Goal: Complete application form

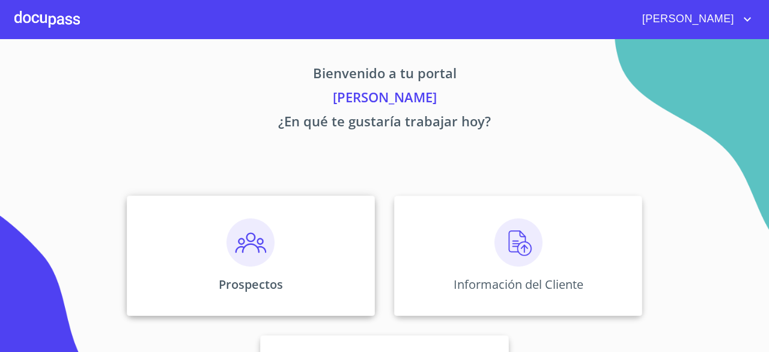
click at [258, 240] on img at bounding box center [251, 242] width 48 height 48
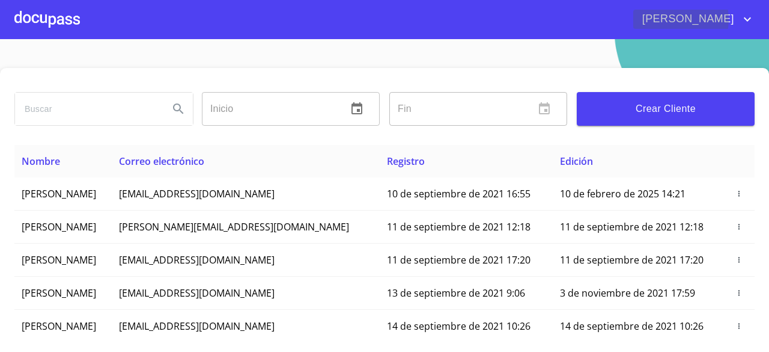
click at [697, 19] on span "[PERSON_NAME] [PERSON_NAME]" at bounding box center [687, 19] width 107 height 19
click at [115, 102] on div at bounding box center [384, 176] width 769 height 352
click at [640, 110] on span "Crear Cliente" at bounding box center [666, 108] width 159 height 17
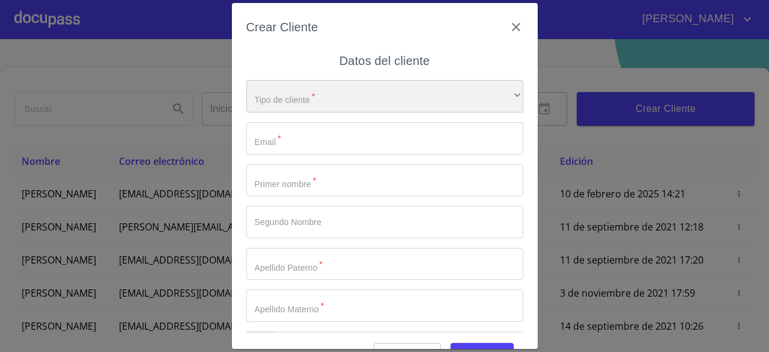
click at [423, 104] on div "​" at bounding box center [384, 96] width 277 height 32
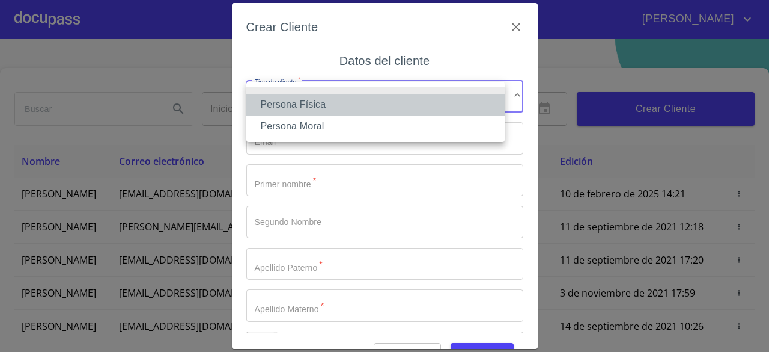
click at [397, 105] on li "Persona Física" at bounding box center [375, 105] width 258 height 22
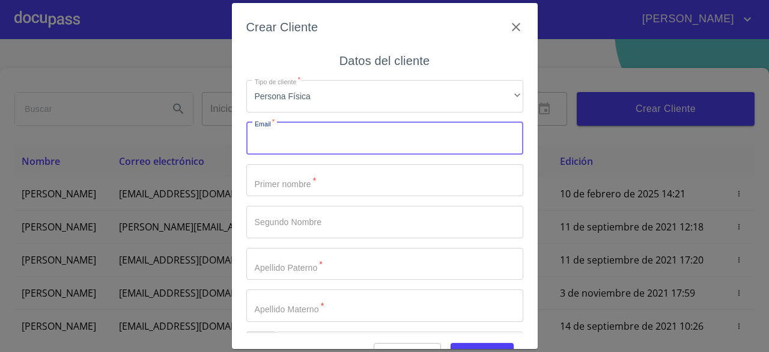
click at [363, 138] on input "Tipo de cliente   *" at bounding box center [384, 138] width 277 height 32
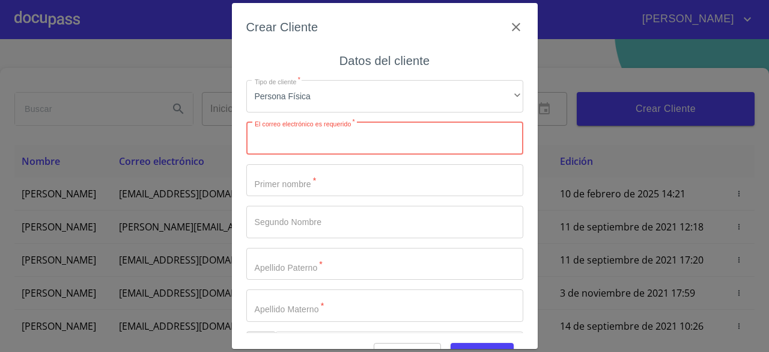
paste input "AMARILLASCARLOS@HOTMAIL.COM"
type input "AMARILLASCARLOS@HOTMAIL.COM"
click at [322, 184] on input "Tipo de cliente   *" at bounding box center [384, 180] width 277 height 32
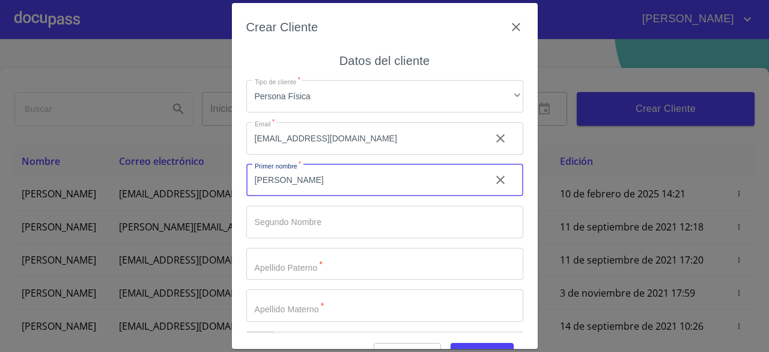
type input "[PERSON_NAME]"
click at [321, 222] on input "Tipo de cliente   *" at bounding box center [384, 222] width 277 height 32
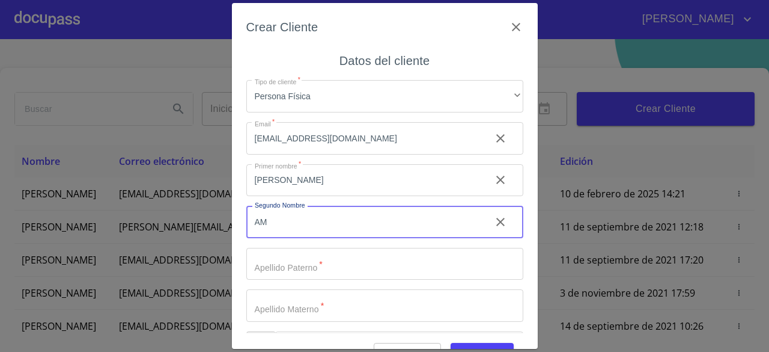
type input "A"
click at [311, 271] on input "Tipo de cliente   *" at bounding box center [384, 264] width 277 height 32
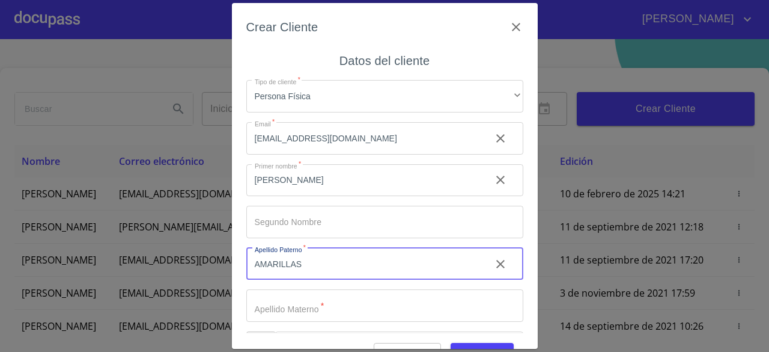
type input "[PERSON_NAME]"
click at [308, 303] on input "Tipo de cliente   *" at bounding box center [384, 305] width 277 height 32
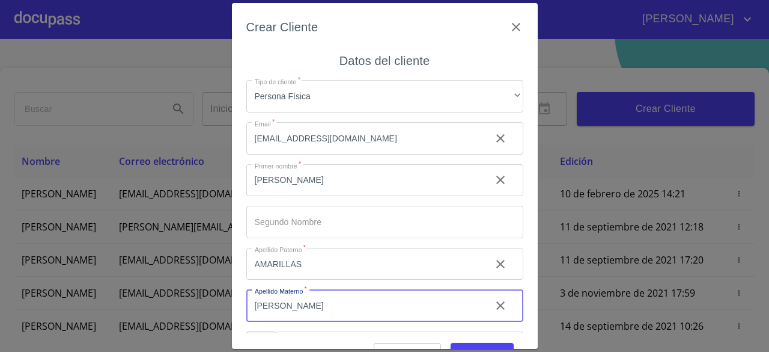
type input "[PERSON_NAME]"
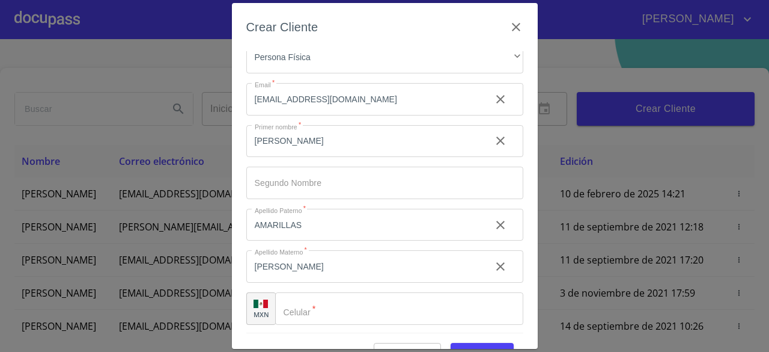
scroll to position [41, 0]
click at [430, 300] on input "Tipo de cliente   *" at bounding box center [399, 306] width 248 height 32
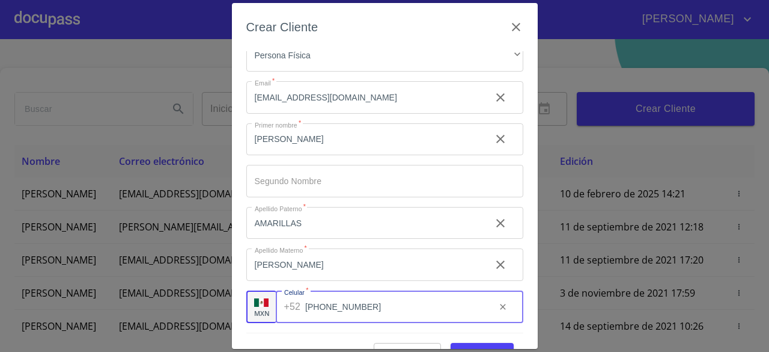
type input "[PHONE_NUMBER]"
click at [466, 343] on button "Guardar" at bounding box center [482, 354] width 63 height 22
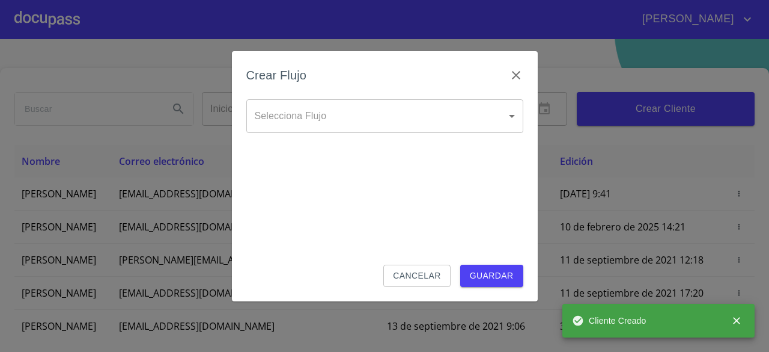
click at [420, 115] on body "JESUS IVAN Inicio ​ Fin ​ Crear Cliente Nombre Correo electrónico Registro Edic…" at bounding box center [384, 176] width 769 height 352
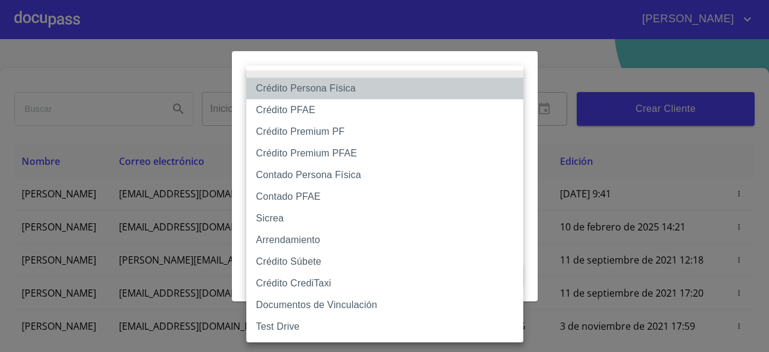
click at [393, 86] on li "Crédito Persona Física" at bounding box center [384, 89] width 277 height 22
type input "6009fb3c7d1714eb8809aa97"
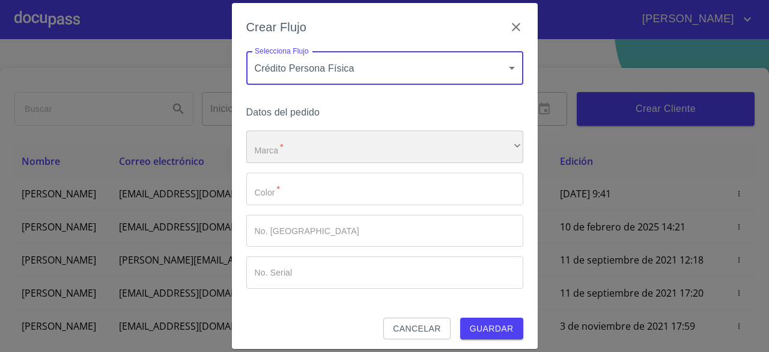
click at [445, 154] on div "​" at bounding box center [384, 146] width 277 height 32
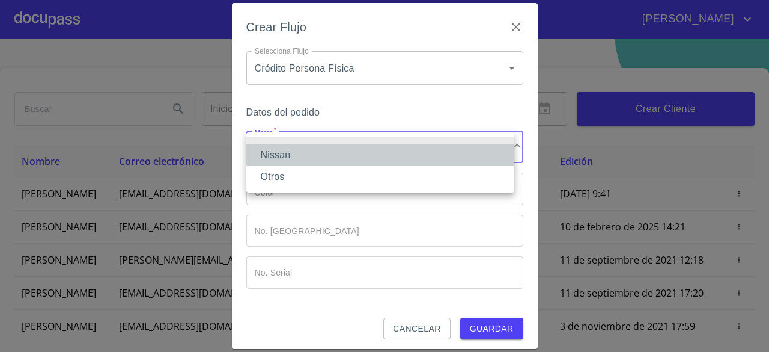
click at [420, 154] on li "Nissan" at bounding box center [380, 155] width 268 height 22
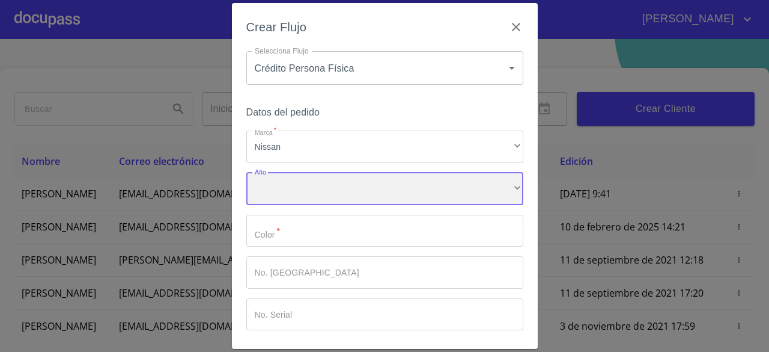
click at [397, 197] on div "​" at bounding box center [384, 189] width 277 height 32
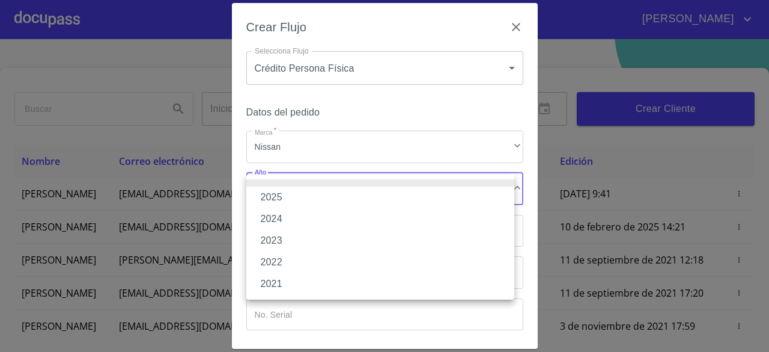
click at [387, 194] on li "2025" at bounding box center [380, 197] width 268 height 22
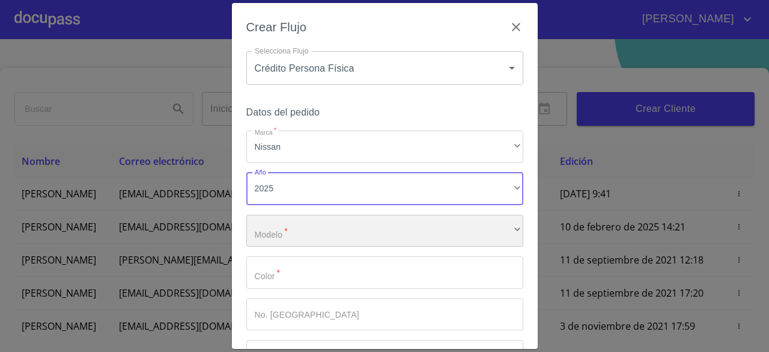
click at [365, 233] on div "​" at bounding box center [384, 231] width 277 height 32
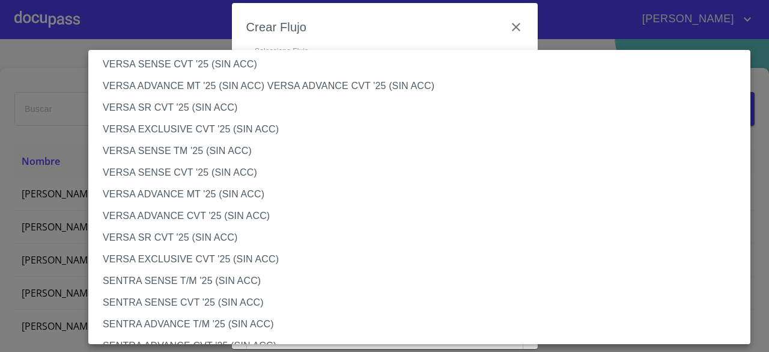
scroll to position [472, 0]
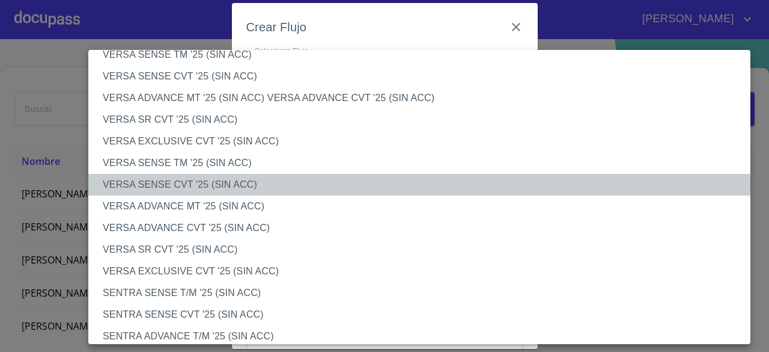
click at [245, 185] on li "VERSA SENSE CVT '25 (SIN ACC)" at bounding box center [423, 185] width 671 height 22
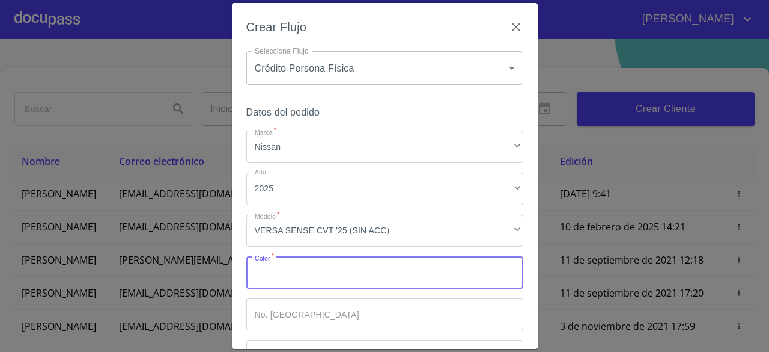
click at [373, 266] on input "Marca   *" at bounding box center [384, 272] width 277 height 32
type input "BLNACO"
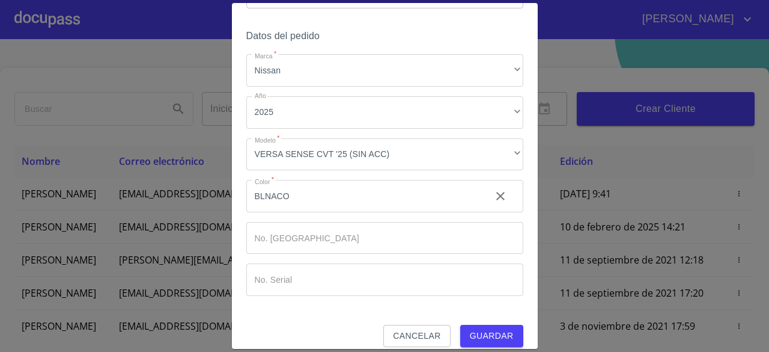
scroll to position [78, 0]
click at [473, 331] on span "Guardar" at bounding box center [492, 333] width 44 height 15
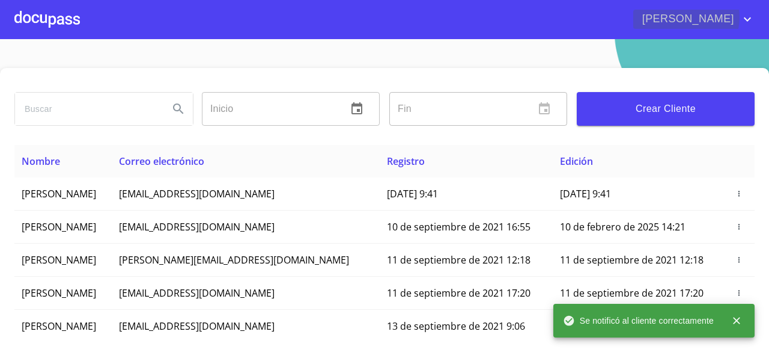
click at [713, 17] on span "[PERSON_NAME] [PERSON_NAME]" at bounding box center [687, 19] width 107 height 19
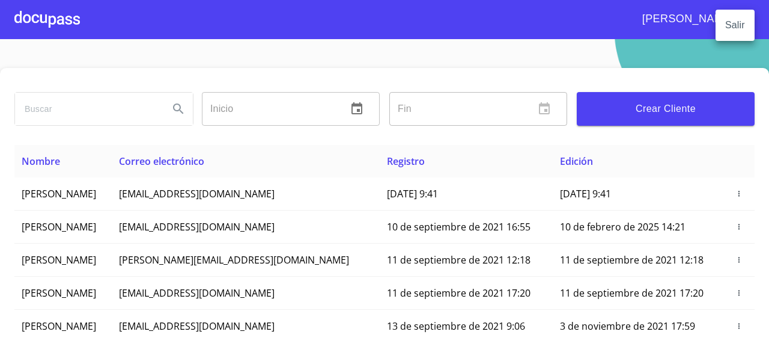
click at [701, 19] on div at bounding box center [384, 176] width 769 height 352
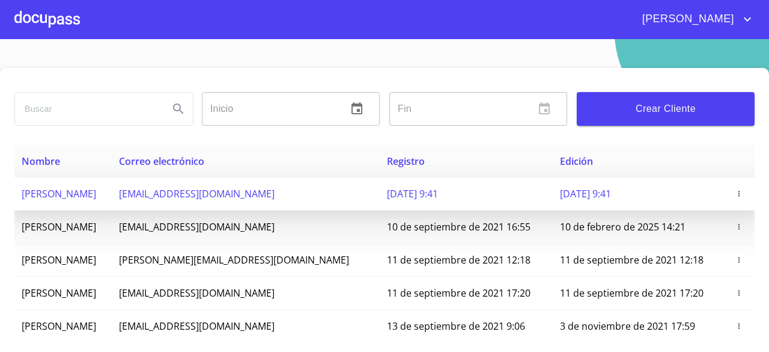
drag, startPoint x: 599, startPoint y: 187, endPoint x: 691, endPoint y: 195, distance: 92.3
click at [691, 195] on td "11 de octubre de 2025 9:41" at bounding box center [639, 193] width 173 height 33
click at [313, 192] on td "amarillascarlos@hotmail.com" at bounding box center [246, 193] width 268 height 33
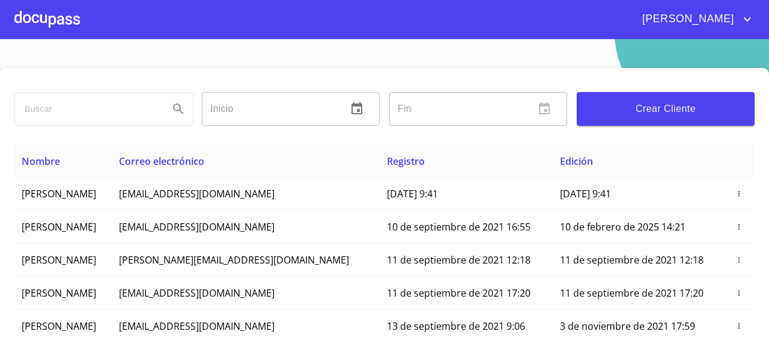
click at [72, 16] on div at bounding box center [47, 19] width 66 height 38
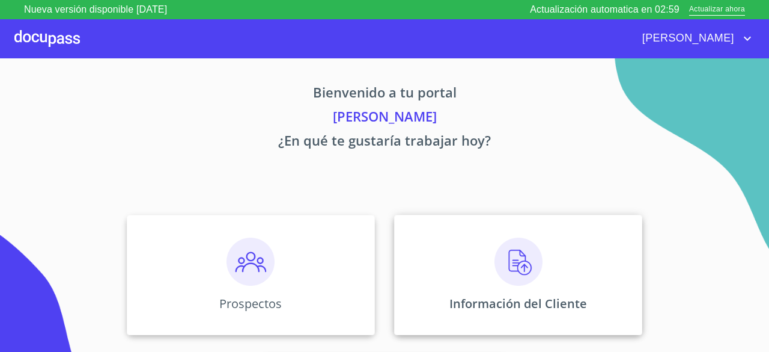
click at [519, 267] on img at bounding box center [519, 261] width 48 height 48
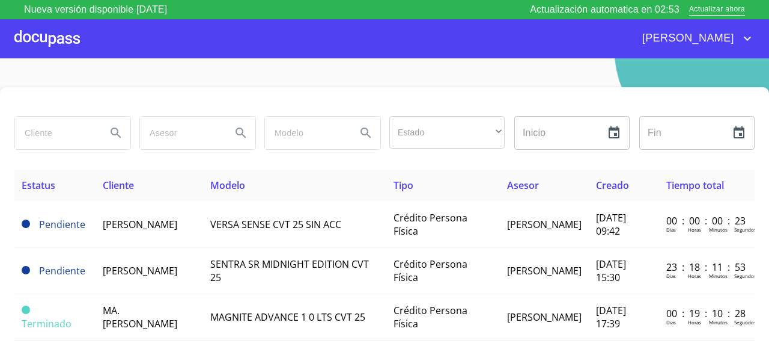
scroll to position [10, 0]
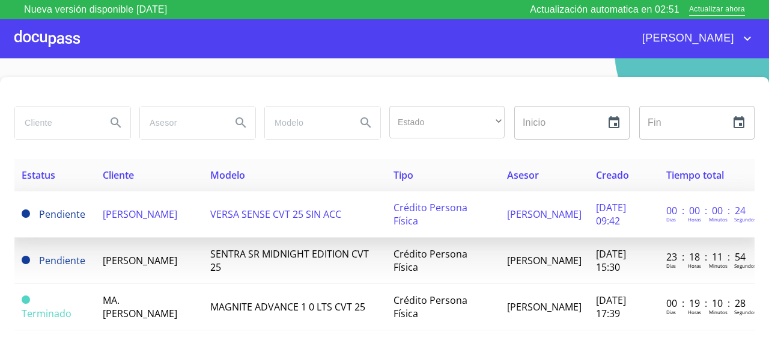
click at [507, 219] on span "[PERSON_NAME]" at bounding box center [544, 213] width 75 height 13
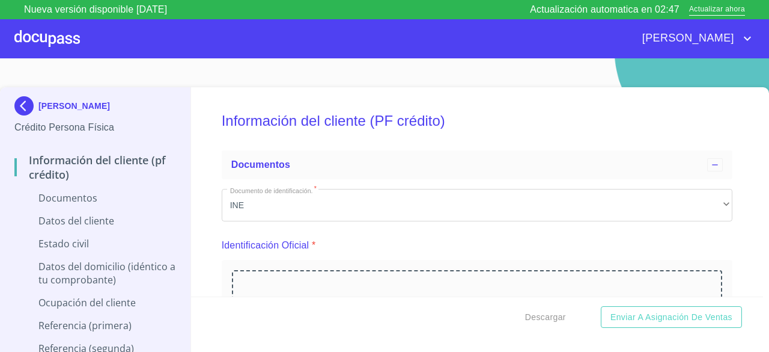
scroll to position [14, 0]
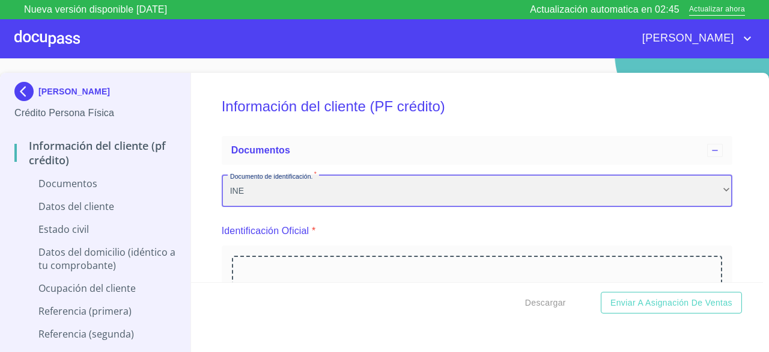
click at [495, 183] on div "INE" at bounding box center [477, 190] width 511 height 32
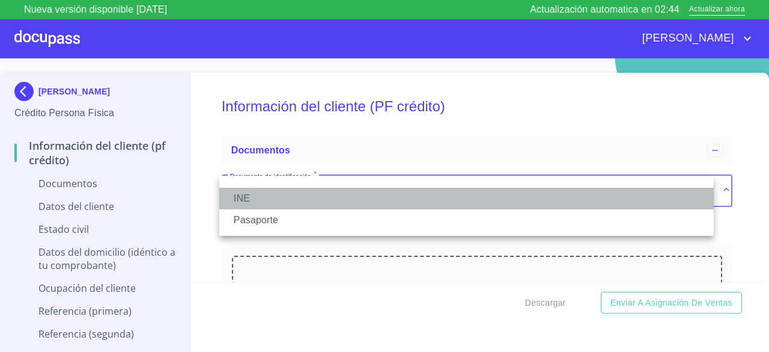
click at [499, 198] on li "INE" at bounding box center [466, 199] width 495 height 22
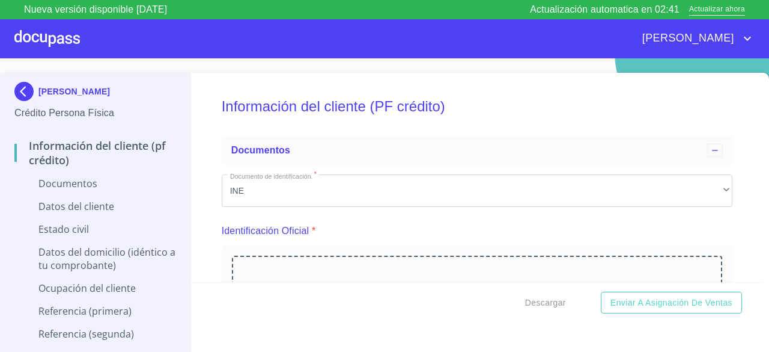
click at [631, 263] on div "Arrastra o selecciona el (los) documento(s) para agregar" at bounding box center [477, 316] width 490 height 123
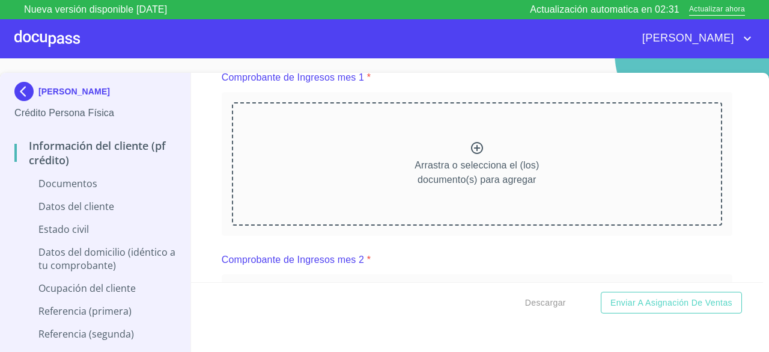
scroll to position [584, 0]
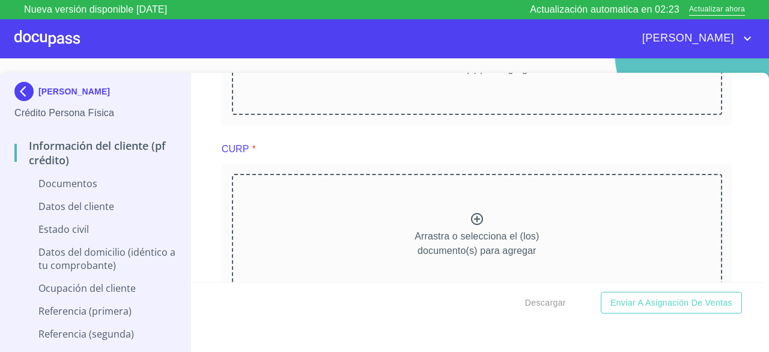
scroll to position [1111, 0]
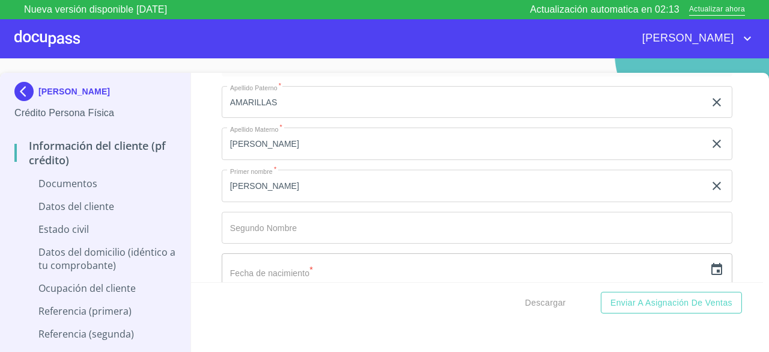
scroll to position [1557, 0]
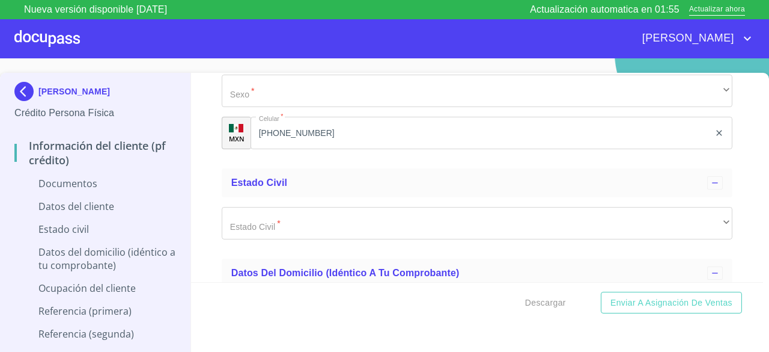
scroll to position [1981, 0]
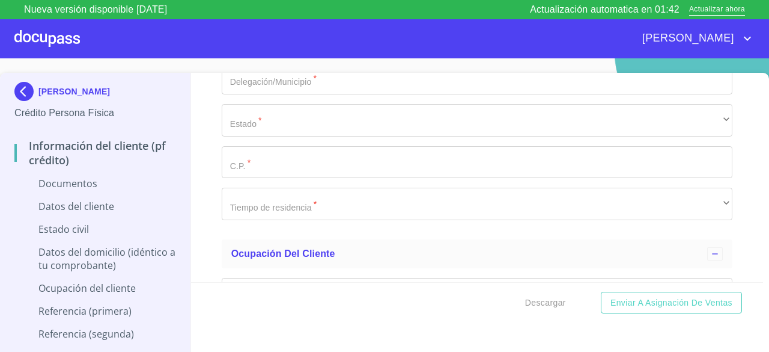
scroll to position [2556, 0]
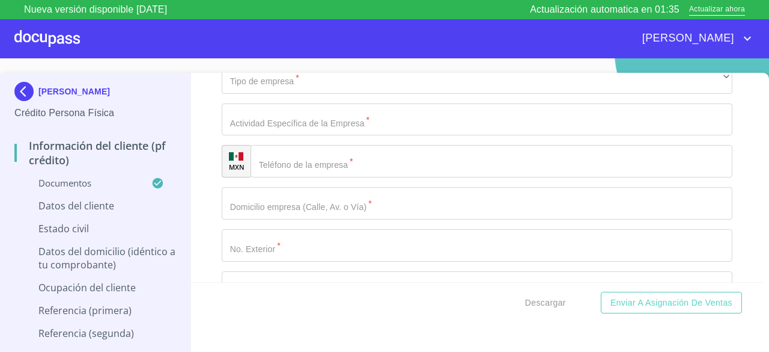
scroll to position [3043, 0]
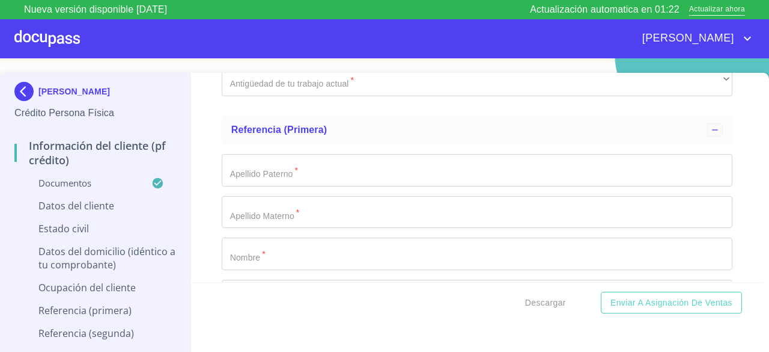
scroll to position [3562, 0]
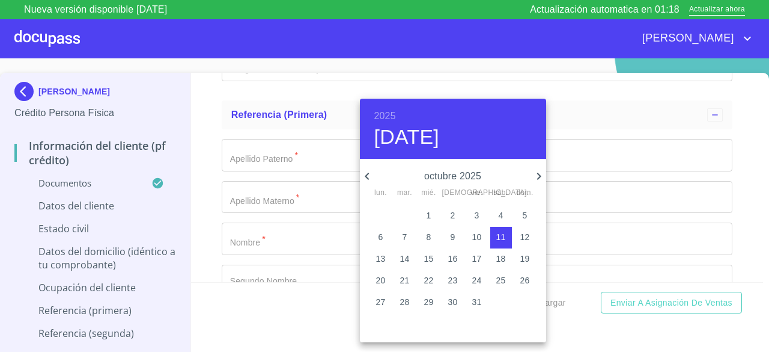
click at [472, 174] on p "octubre 2025" at bounding box center [452, 176] width 157 height 14
click at [440, 147] on h4 "sáb., [DATE]" at bounding box center [407, 136] width 66 height 25
click at [440, 139] on h4 "sáb., [DATE]" at bounding box center [407, 136] width 66 height 25
click at [395, 130] on h4 "sáb., [DATE]" at bounding box center [407, 136] width 66 height 25
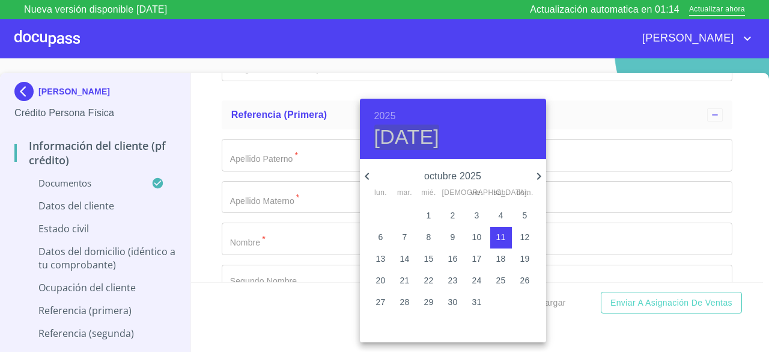
click at [395, 130] on h4 "sáb., [DATE]" at bounding box center [407, 136] width 66 height 25
click at [469, 182] on p "octubre 2025" at bounding box center [452, 176] width 157 height 14
click at [547, 171] on div at bounding box center [384, 176] width 769 height 352
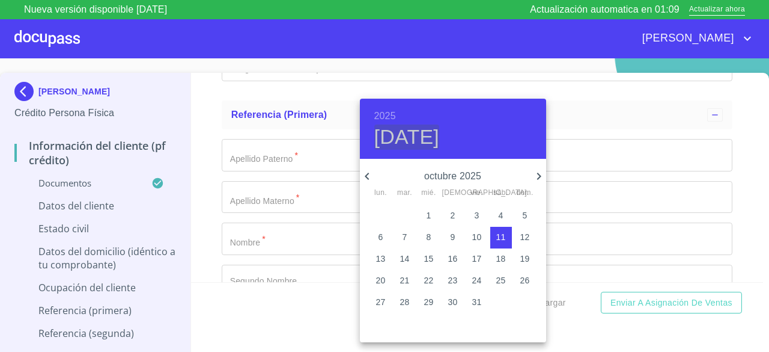
click at [440, 142] on h4 "sáb., [DATE]" at bounding box center [407, 136] width 66 height 25
click at [394, 113] on h6 "2025" at bounding box center [385, 116] width 22 height 17
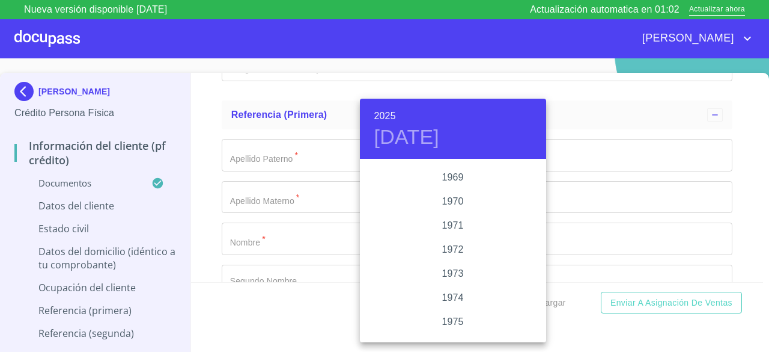
scroll to position [988, 0]
click at [489, 198] on div "1967" at bounding box center [453, 195] width 186 height 24
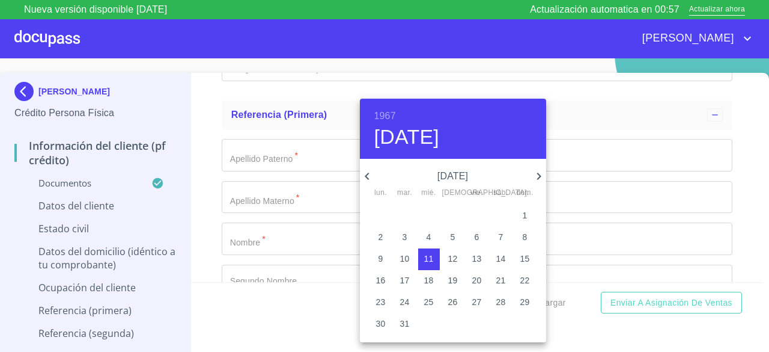
click at [369, 178] on icon "button" at bounding box center [367, 176] width 14 height 14
click at [523, 240] on p "10" at bounding box center [526, 237] width 10 height 12
type input "10 de sep. de 1967"
click at [722, 176] on div at bounding box center [384, 176] width 769 height 352
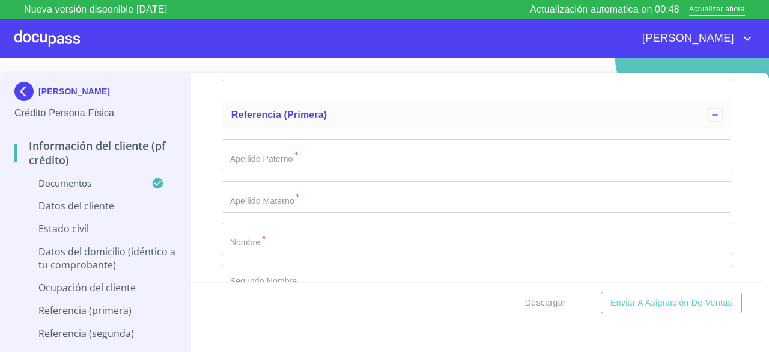
paste input "AALC6709102A7"
type input "AALC6709102A7"
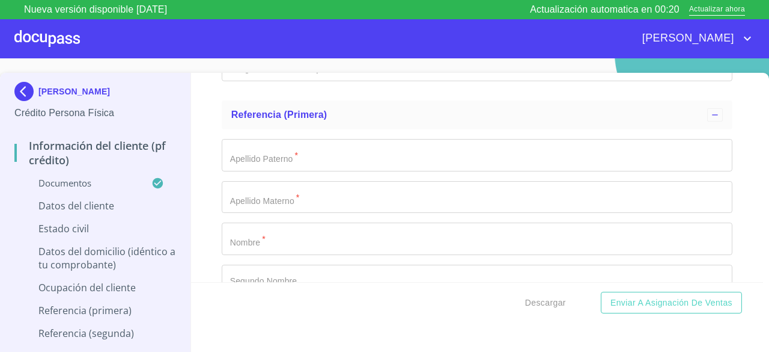
type input "AALC670910HSL"
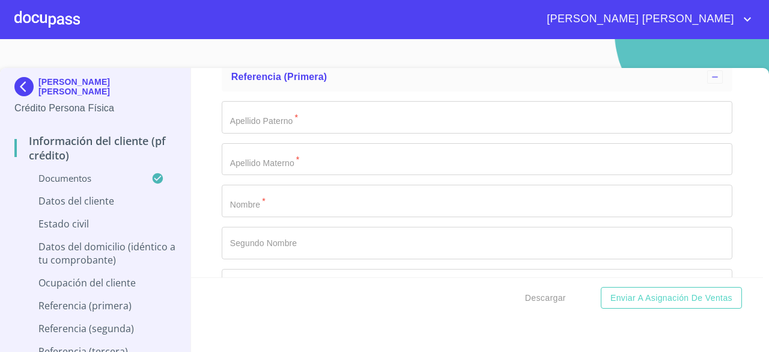
scroll to position [3580, 0]
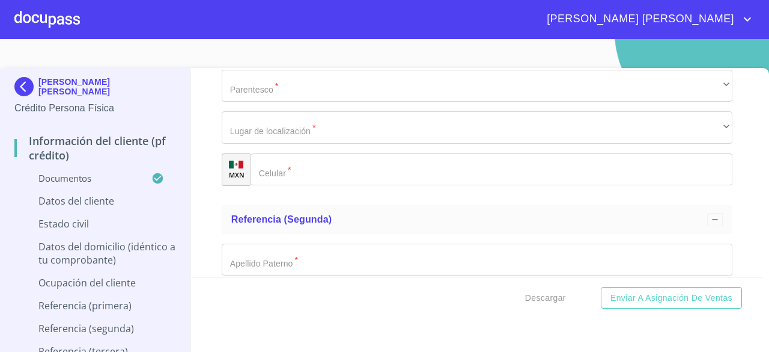
scroll to position [3662, 0]
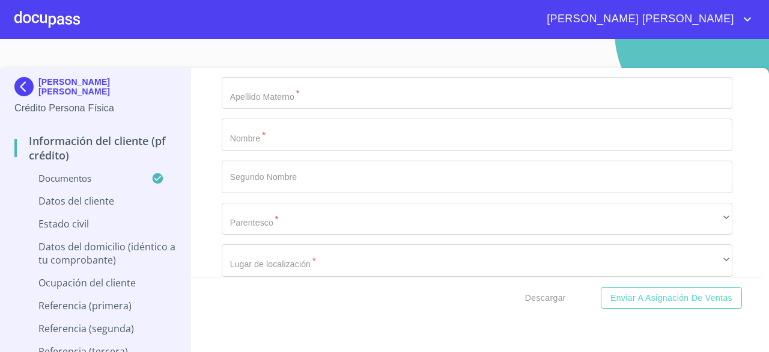
type input "AALC670910HSLMNR09"
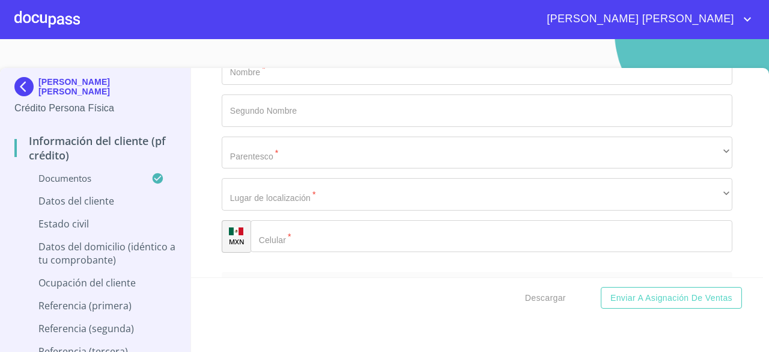
scroll to position [3743, 0]
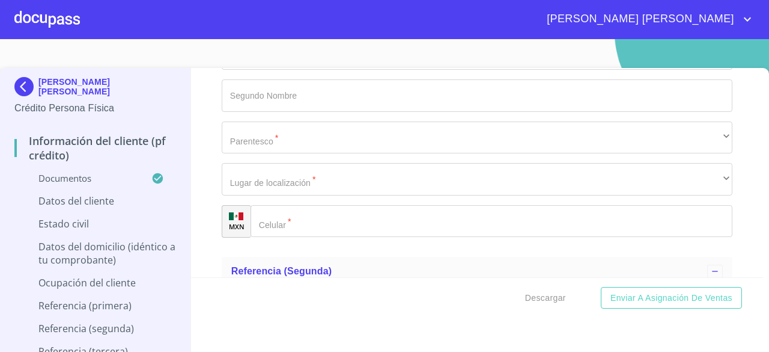
type input "2699766391"
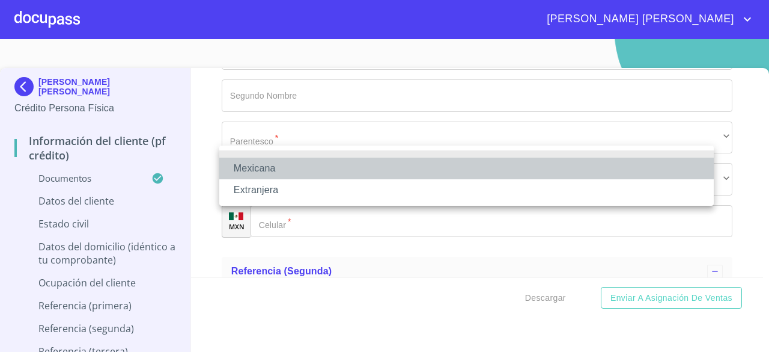
click at [484, 173] on li "Mexicana" at bounding box center [466, 168] width 495 height 22
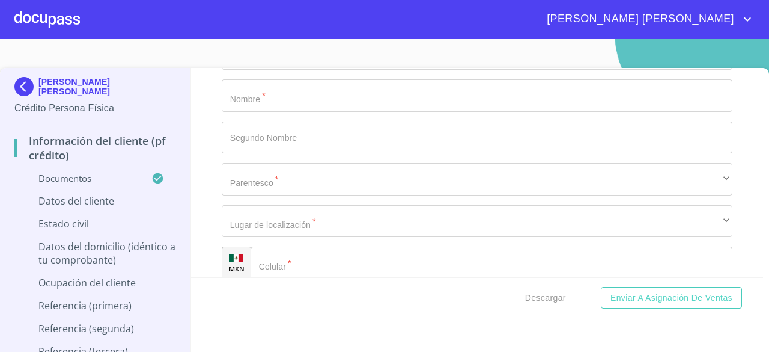
type input "1"
type input "[GEOGRAPHIC_DATA]"
click at [734, 194] on div "Información del cliente (PF crédito) Documentos Documento de identificación.   …" at bounding box center [477, 172] width 573 height 209
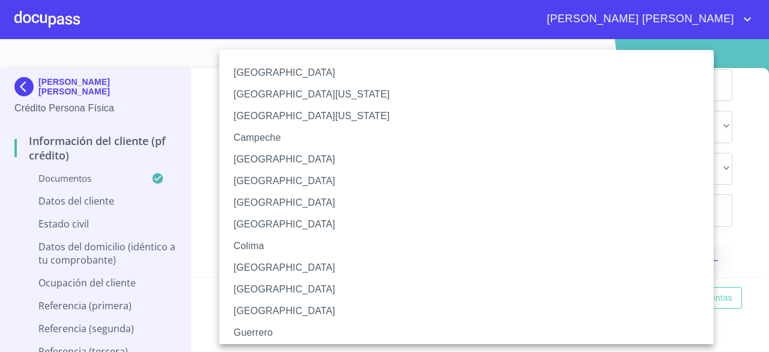
scroll to position [373, 0]
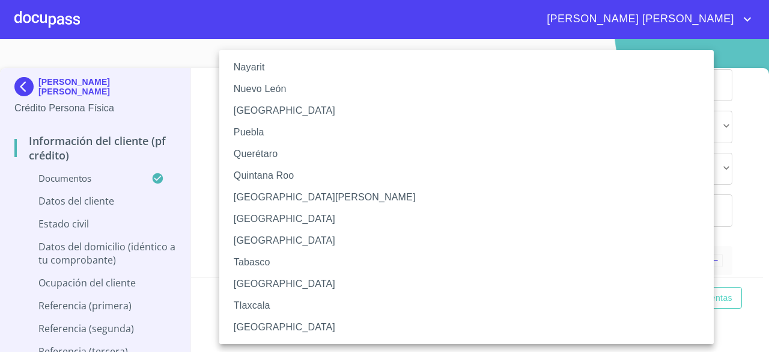
click at [376, 223] on li "[GEOGRAPHIC_DATA]" at bounding box center [471, 219] width 504 height 22
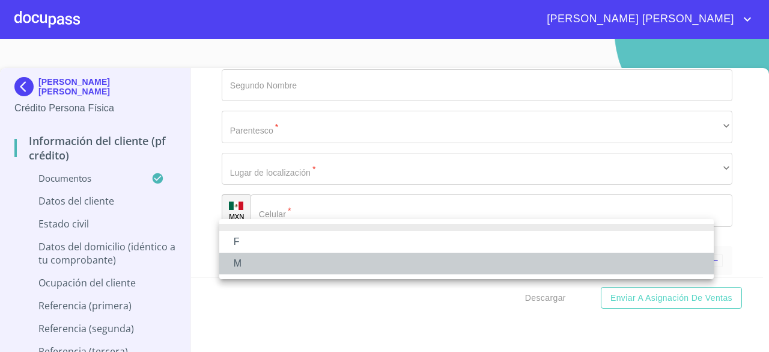
click at [298, 258] on li "M" at bounding box center [466, 263] width 495 height 22
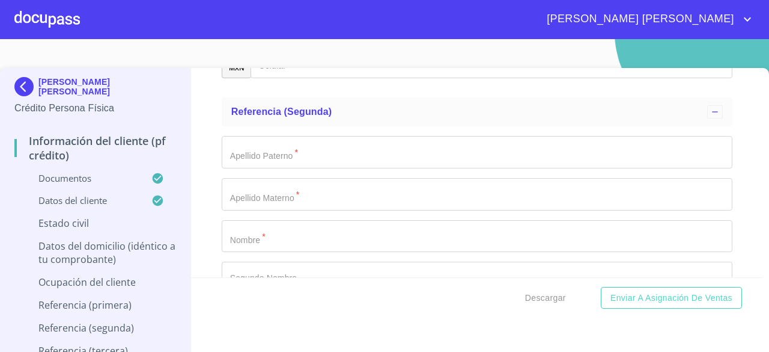
scroll to position [3959, 0]
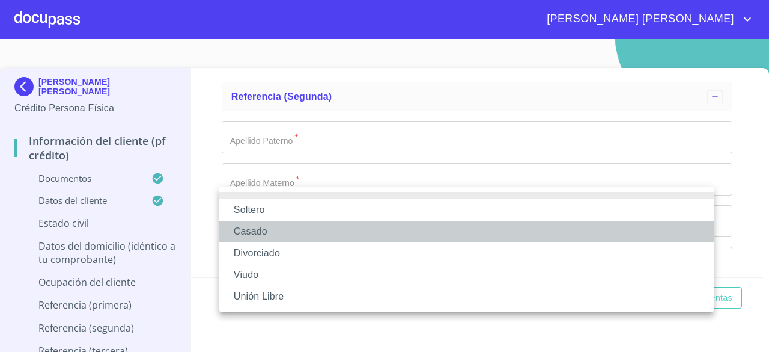
click at [361, 230] on li "Casado" at bounding box center [466, 232] width 495 height 22
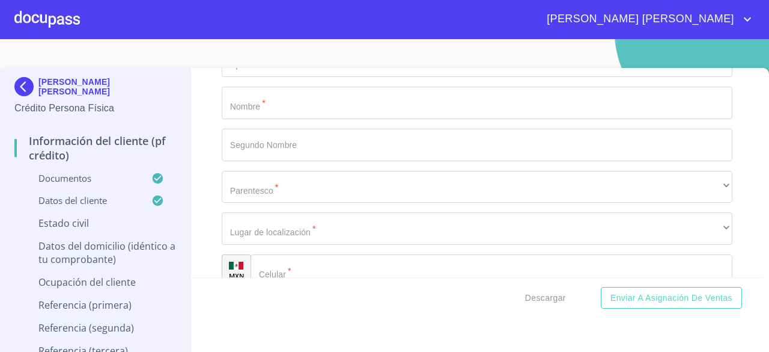
scroll to position [4075, 0]
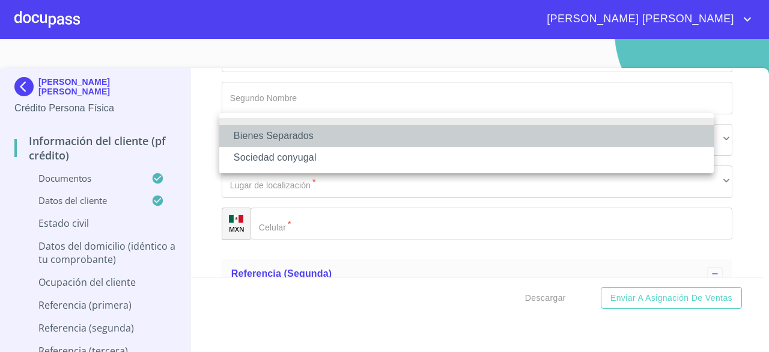
click at [340, 137] on li "Bienes Separados" at bounding box center [466, 136] width 495 height 22
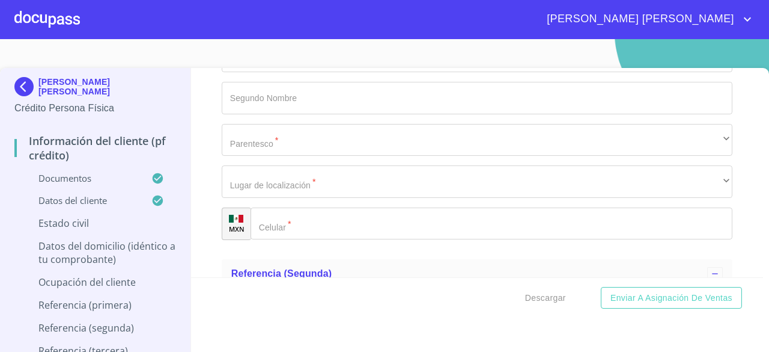
type input "[PERSON_NAME]"
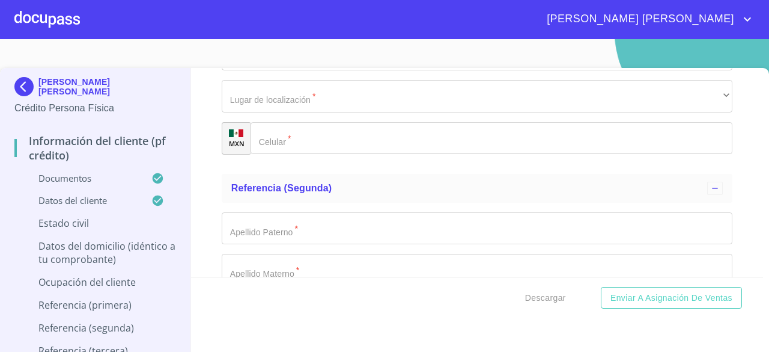
scroll to position [4176, 0]
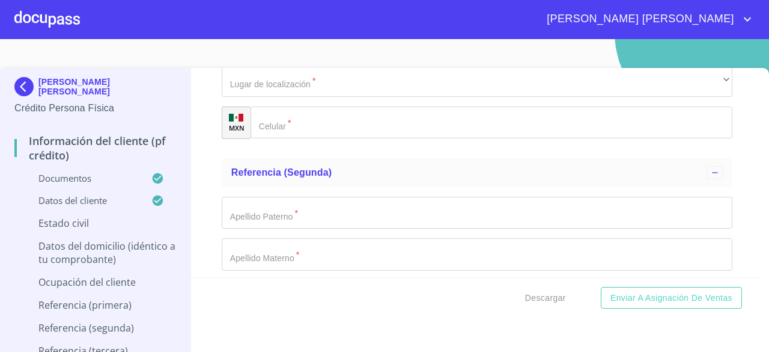
type input "[PERSON_NAME]"
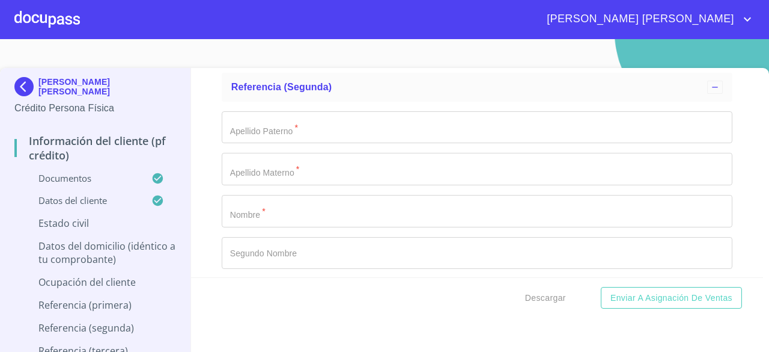
scroll to position [4230, 0]
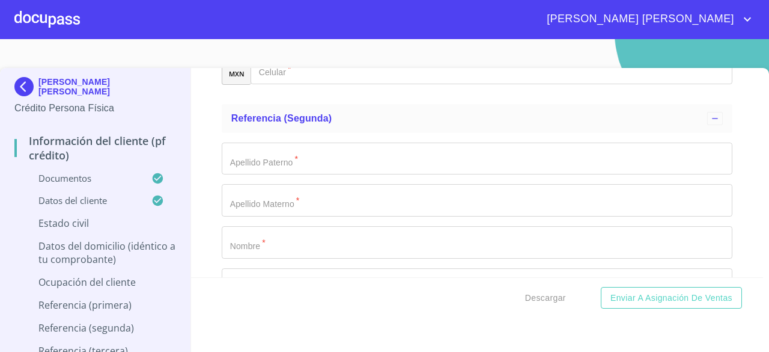
type input "[PERSON_NAME]"
type input "0"
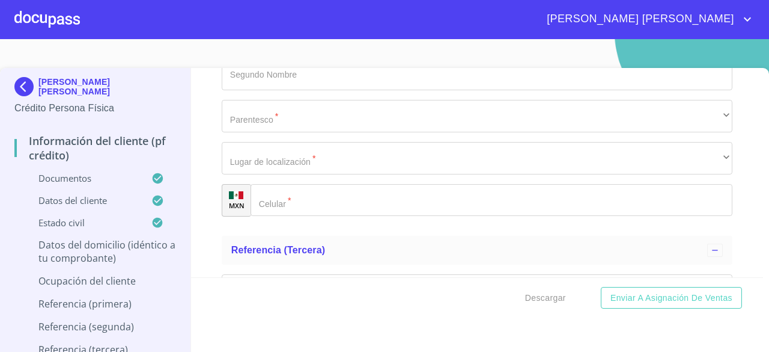
scroll to position [4378, 0]
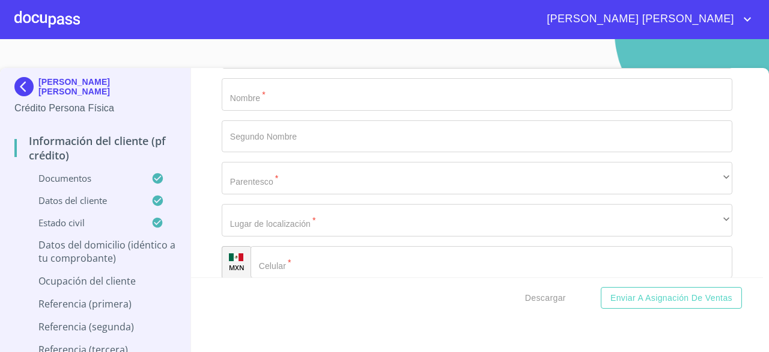
type input "0"
type input "C CIRCUNVALACION NTE"
type input "6108"
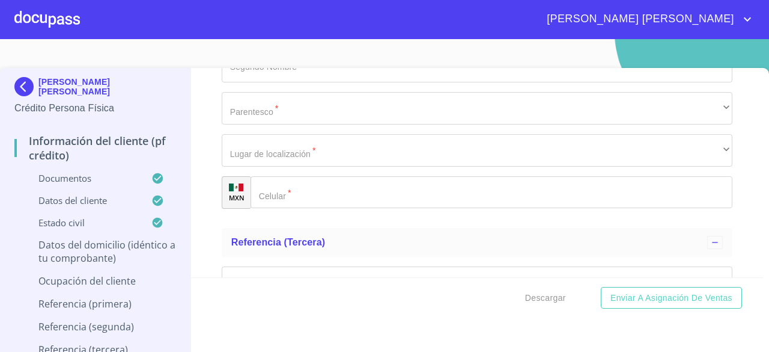
scroll to position [4463, 0]
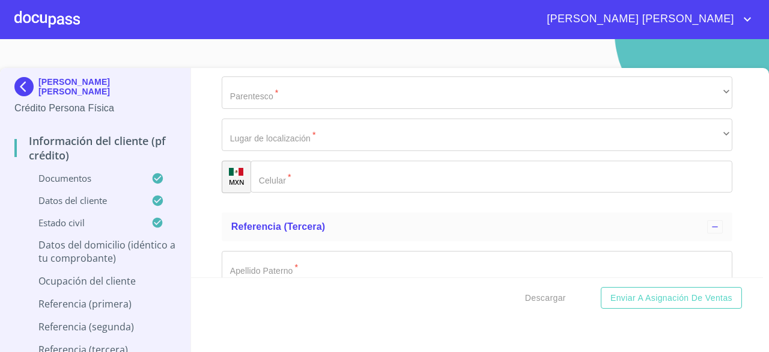
type input "PEGASO Y [PERSON_NAME]"
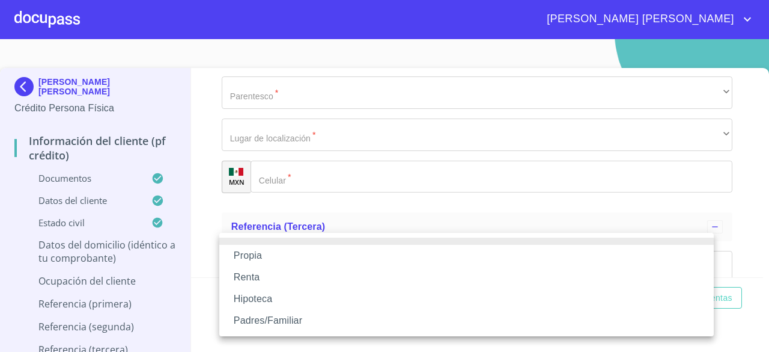
click at [337, 260] on li "Propia" at bounding box center [466, 256] width 495 height 22
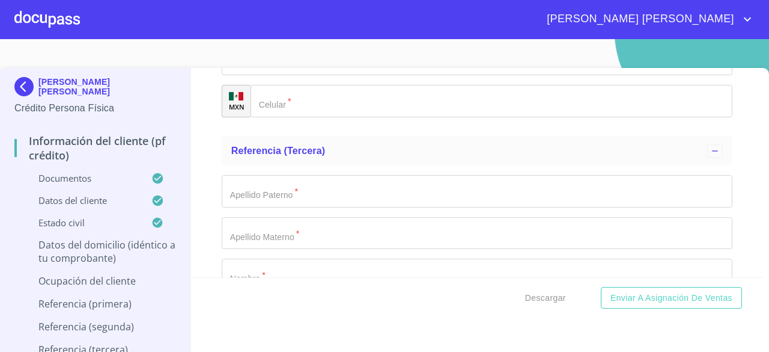
scroll to position [4596, 0]
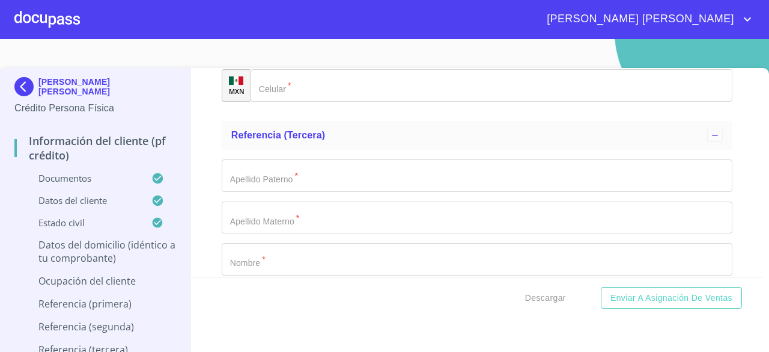
type input "$2,000,000"
type input "PASEOS DEL SOL"
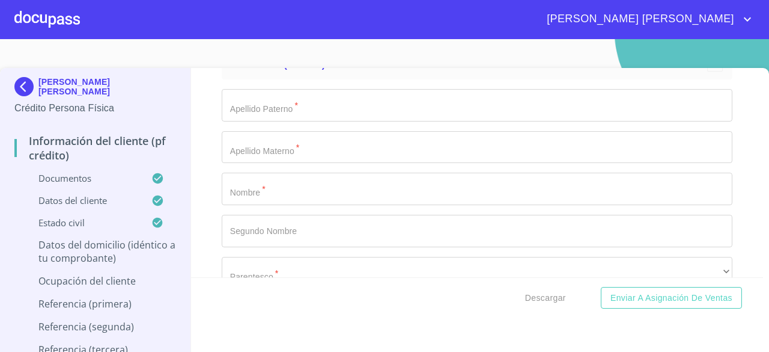
scroll to position [4713, 0]
type input "[GEOGRAPHIC_DATA]"
type input "ZAPOPAN"
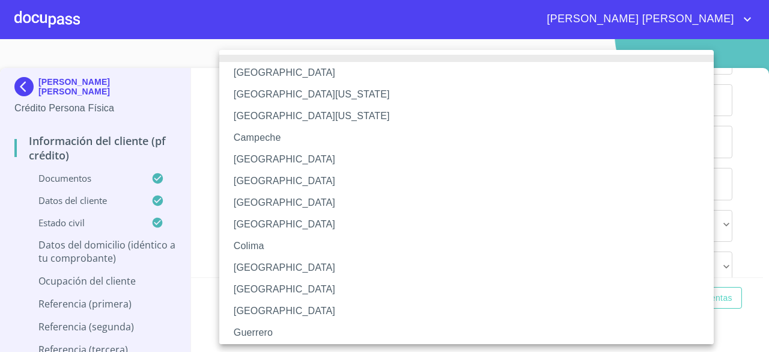
scroll to position [179, 0]
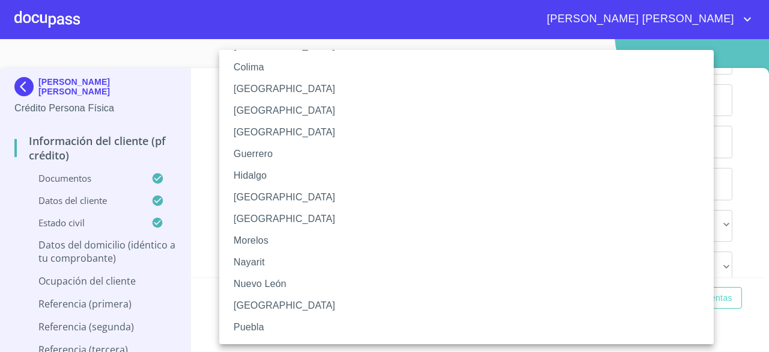
click at [480, 197] on li "[GEOGRAPHIC_DATA]" at bounding box center [471, 197] width 504 height 22
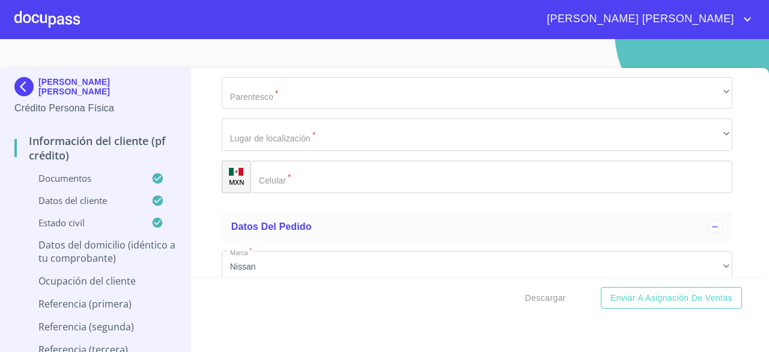
scroll to position [4831, 0]
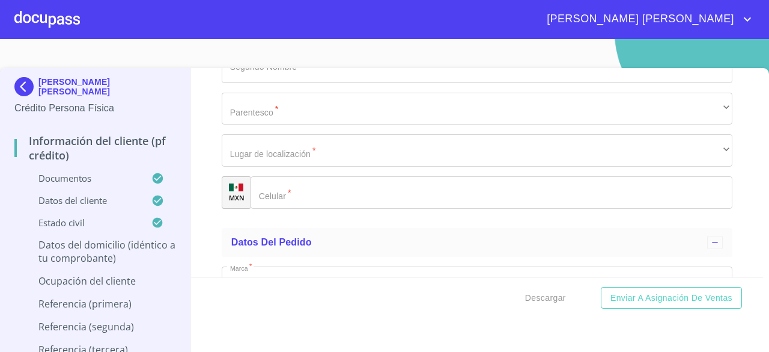
type input "45079"
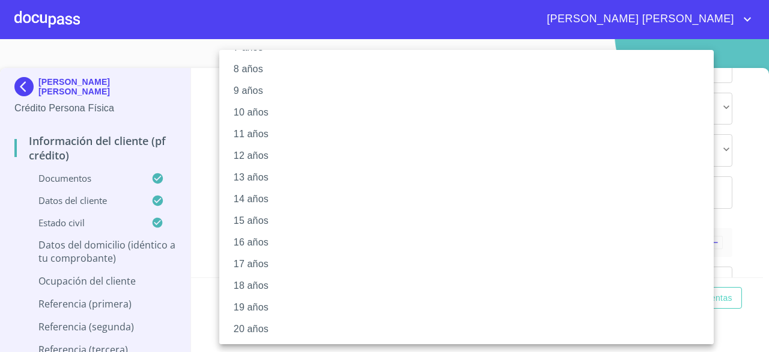
scroll to position [176, 0]
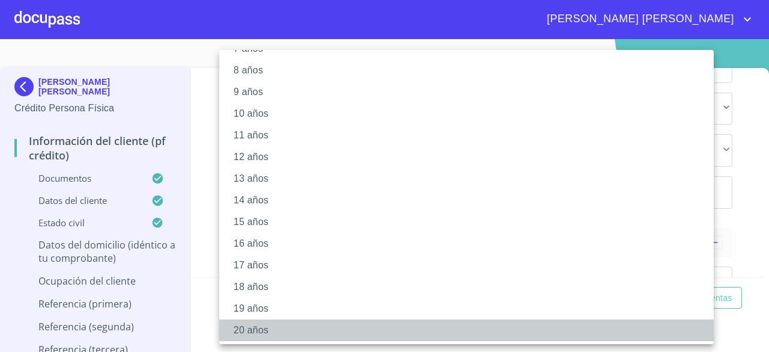
click at [579, 329] on li "20 años" at bounding box center [471, 330] width 504 height 22
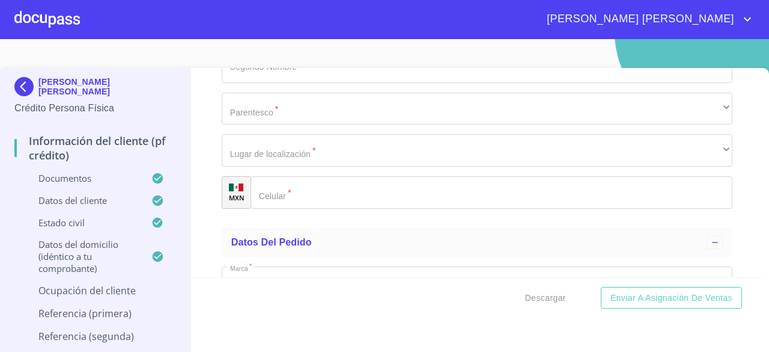
scroll to position [4964, 0]
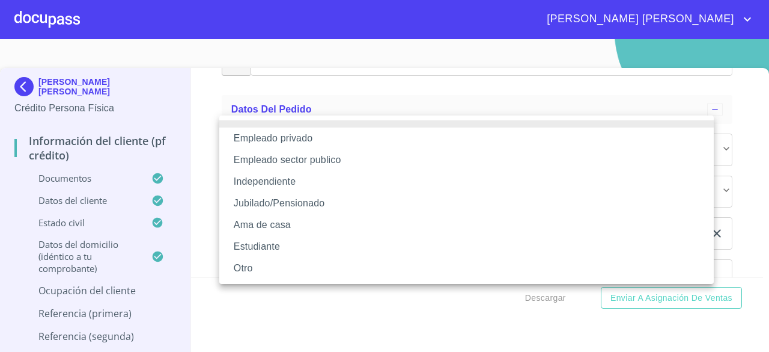
click at [487, 139] on li "Empleado privado" at bounding box center [466, 138] width 495 height 22
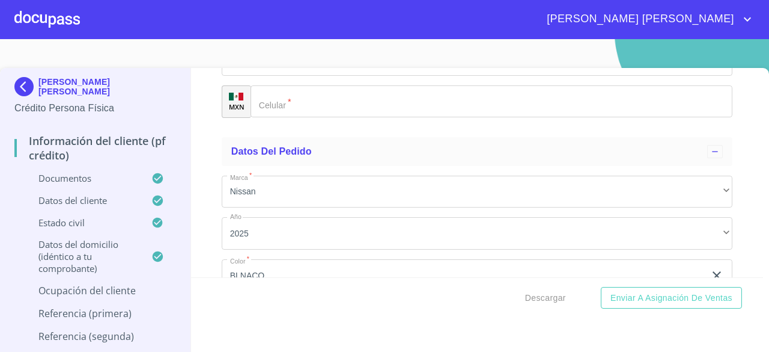
type input "SERVICIOS PROFESIONALES Y TECNICOS"
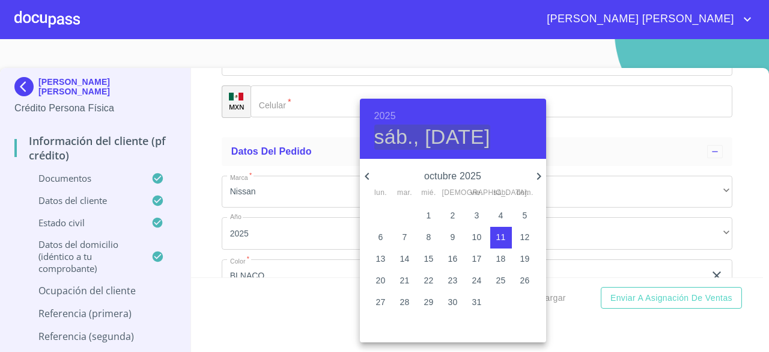
click at [474, 134] on h4 "sáb., [DATE]" at bounding box center [432, 136] width 116 height 25
click at [383, 116] on h6 "2025" at bounding box center [385, 116] width 22 height 17
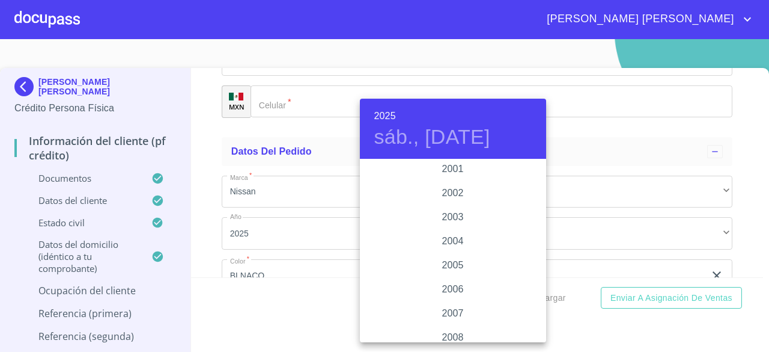
scroll to position [1827, 0]
click at [475, 217] on div "2003" at bounding box center [453, 221] width 186 height 24
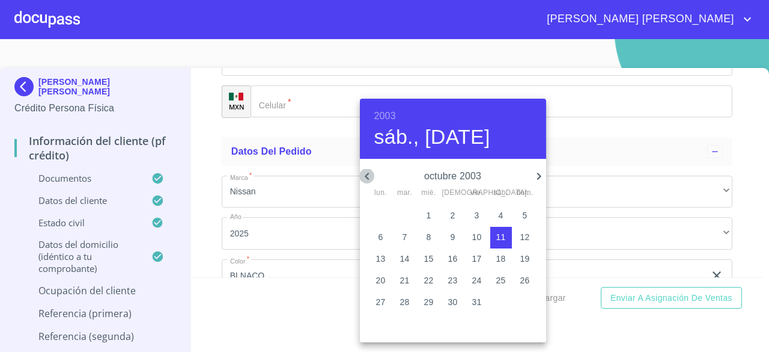
click at [368, 172] on icon "button" at bounding box center [367, 176] width 14 height 14
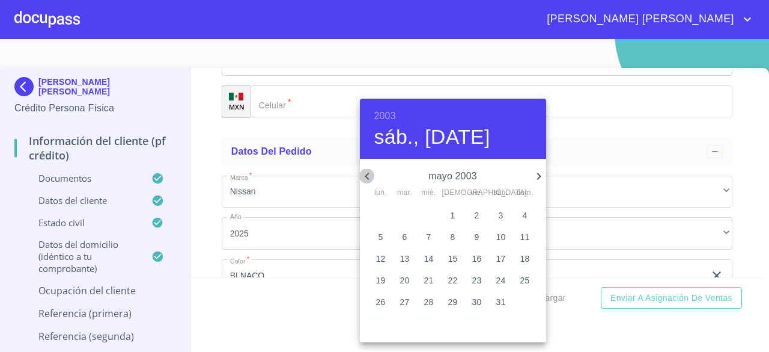
click at [368, 172] on icon "button" at bounding box center [367, 176] width 14 height 14
click at [408, 213] on span "1" at bounding box center [405, 215] width 22 height 12
type input "1 de abr. de 2003"
click at [337, 296] on div at bounding box center [384, 176] width 769 height 352
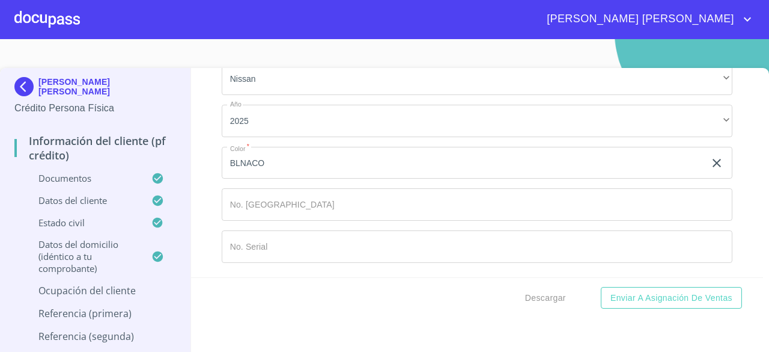
scroll to position [5144, 0]
type input "DESPACHO CONTABLE"
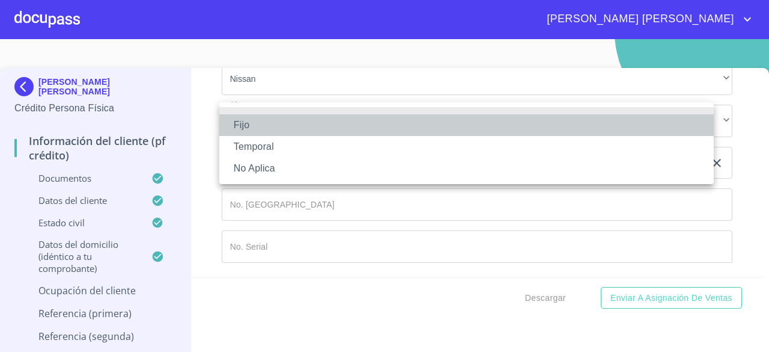
click at [334, 126] on li "Fijo" at bounding box center [466, 125] width 495 height 22
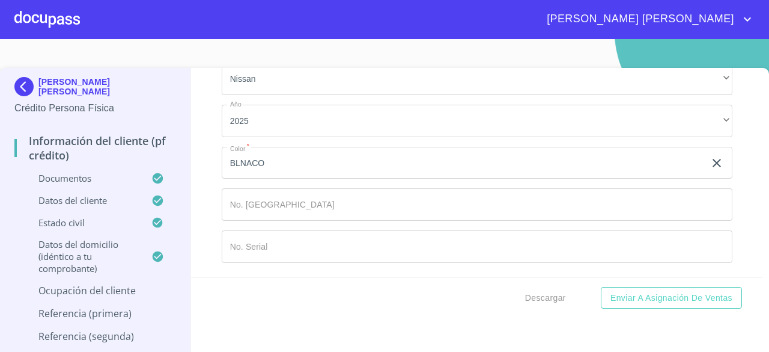
type input "45000"
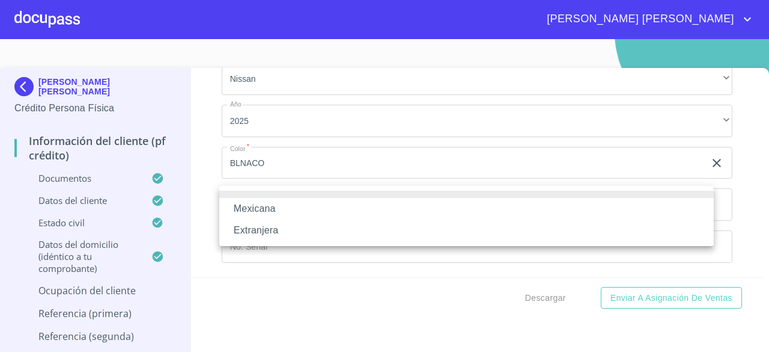
click at [315, 204] on li "Mexicana" at bounding box center [466, 209] width 495 height 22
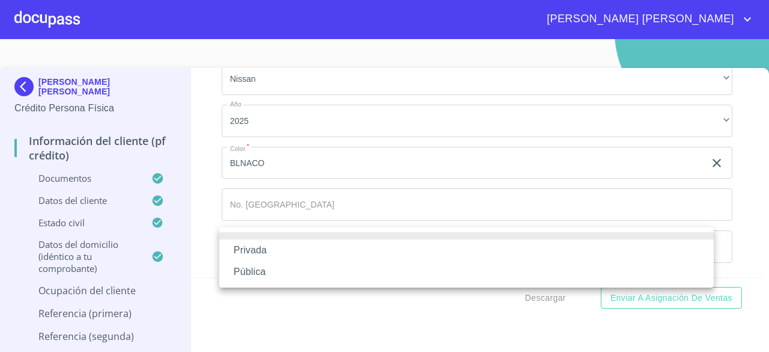
click at [286, 251] on li "Privada" at bounding box center [466, 250] width 495 height 22
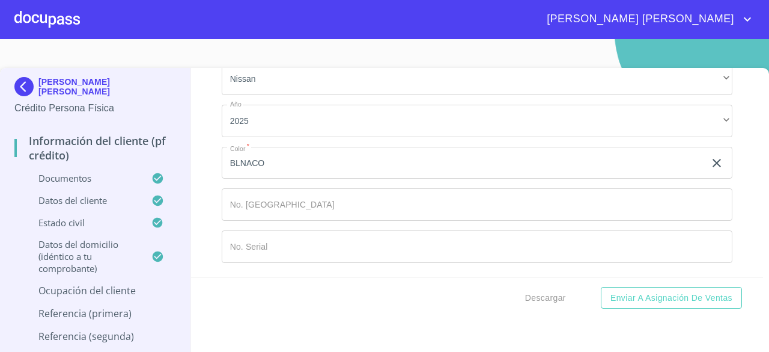
scroll to position [5294, 0]
type input "SERVICIOS CONTABLES"
type input "4"
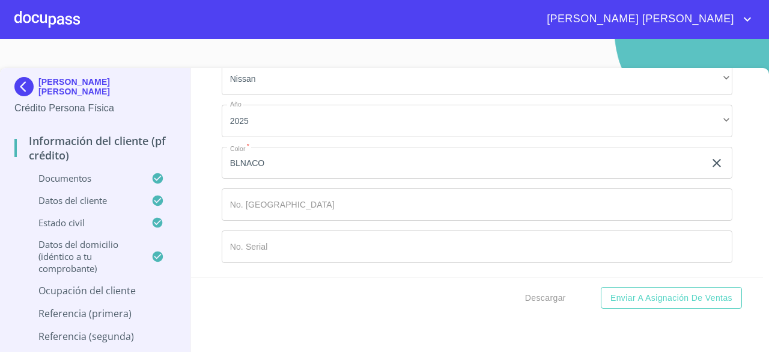
type input "[PHONE_NUMBER]"
type input "AV PROLONGACION [PERSON_NAME]"
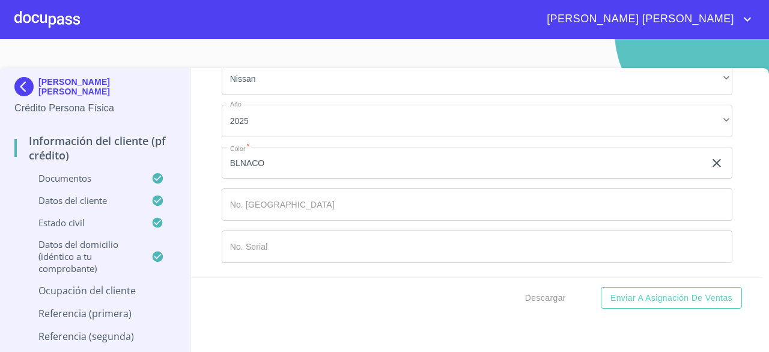
type input "4460"
type input "H2"
type input "[PERSON_NAME] DE LA MADRID [PERSON_NAME]"
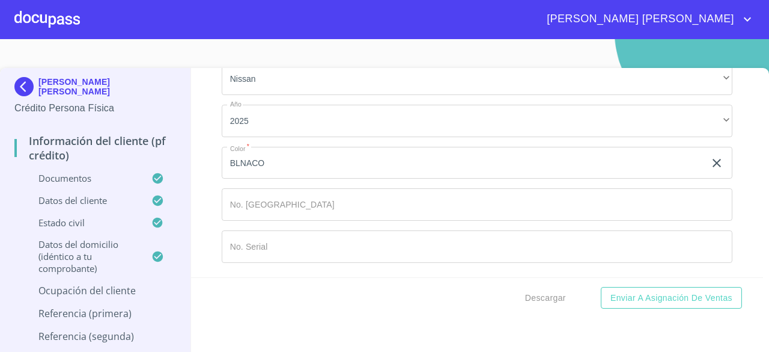
click at [753, 227] on div "[PERSON_NAME] [PERSON_NAME] Persona Física Información del cliente (PF crédito)…" at bounding box center [384, 217] width 769 height 299
type input "44239"
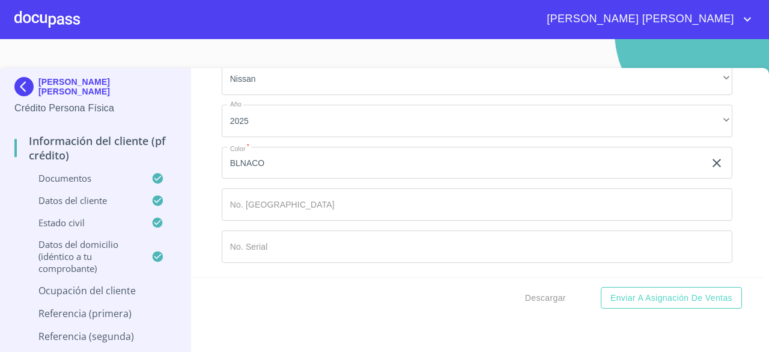
type input "ZAPOPAN"
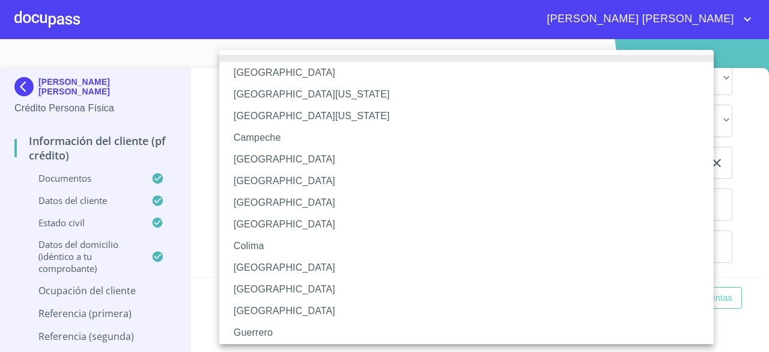
scroll to position [179, 0]
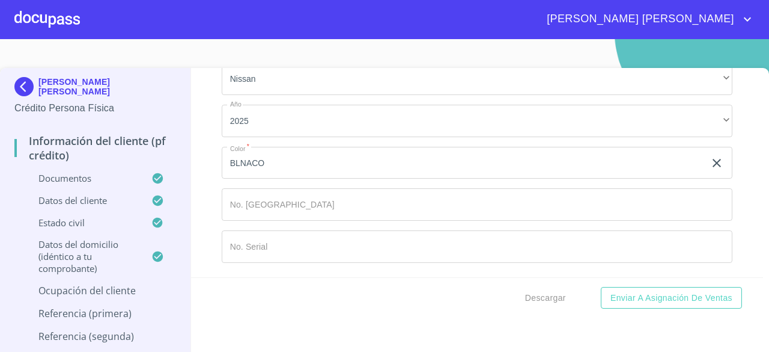
type input "[PERSON_NAME] [PERSON_NAME]"
type input "DIRECTOR GENERAL"
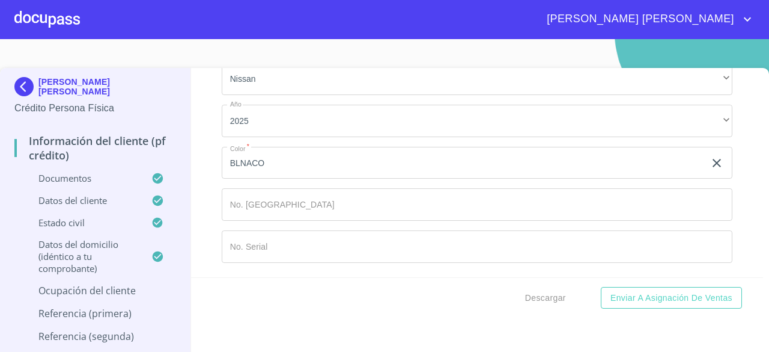
type input "[PHONE_NUMBER]"
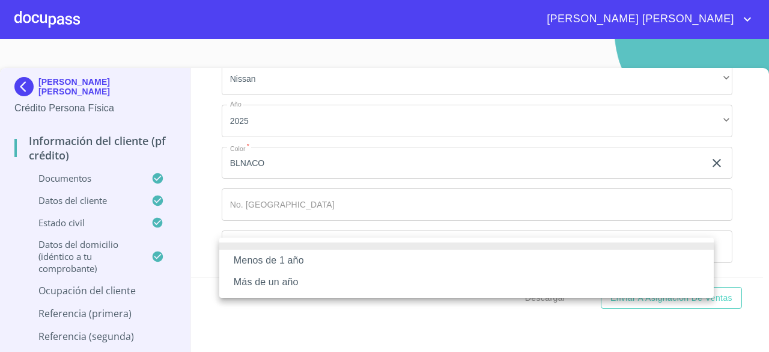
click at [394, 287] on li "Más de un año" at bounding box center [466, 282] width 495 height 22
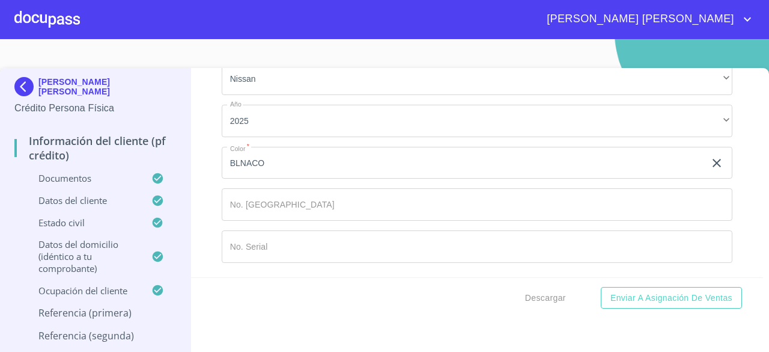
scroll to position [5923, 0]
type input "[PERSON_NAME]"
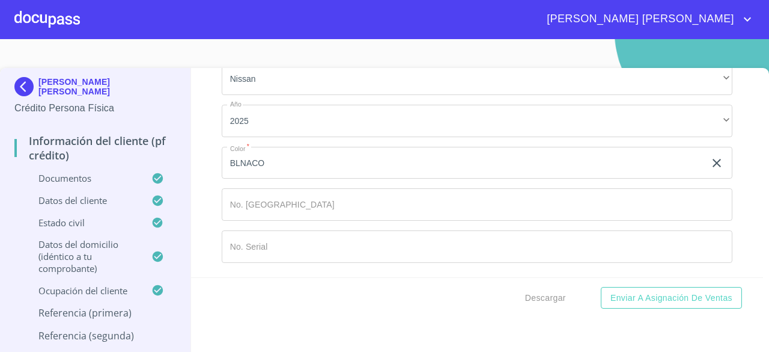
type input "[PERSON_NAME]"
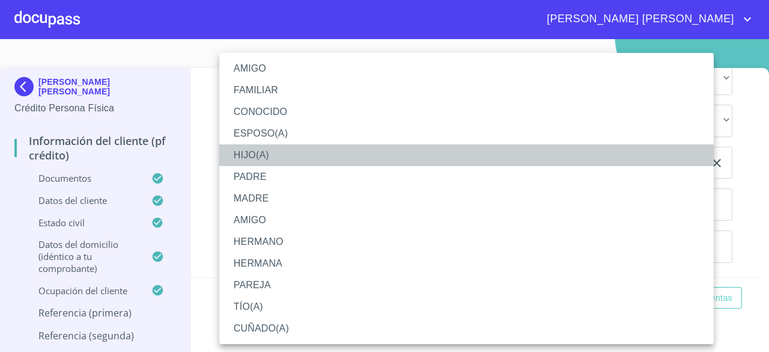
click at [309, 157] on li "HIJO(A)" at bounding box center [466, 155] width 495 height 22
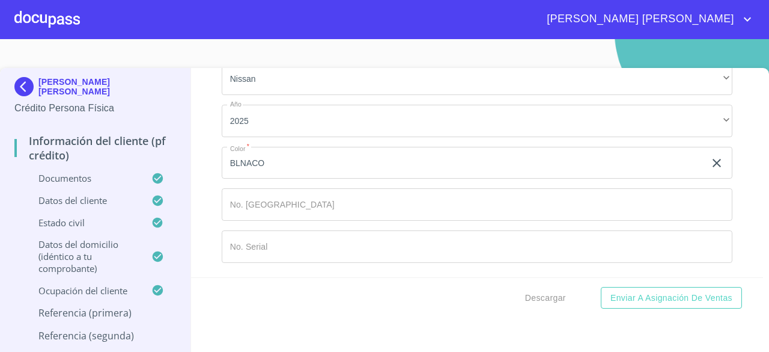
scroll to position [6045, 0]
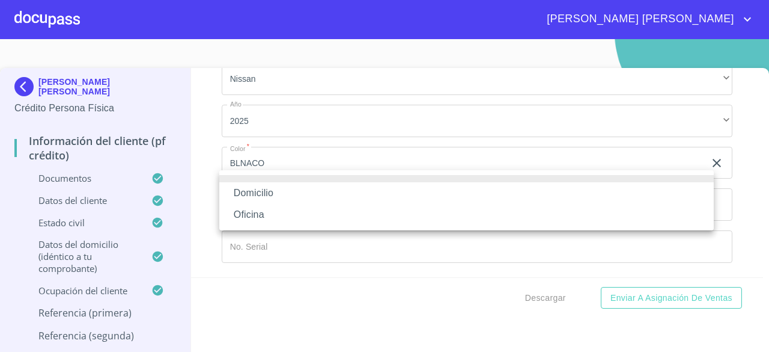
click at [493, 191] on li "Domicilio" at bounding box center [466, 193] width 495 height 22
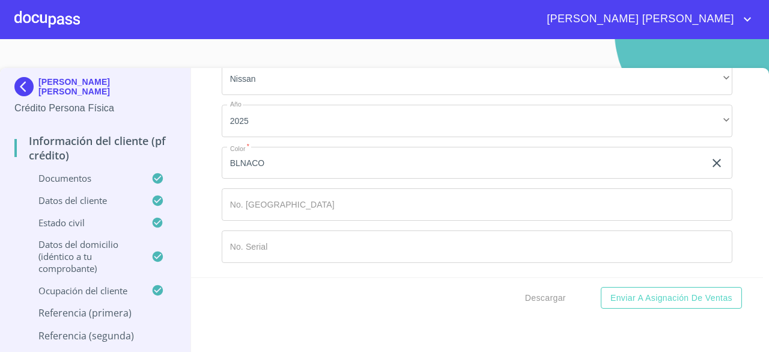
type input "[PHONE_NUMBER]"
type input "COVARRUBIAS"
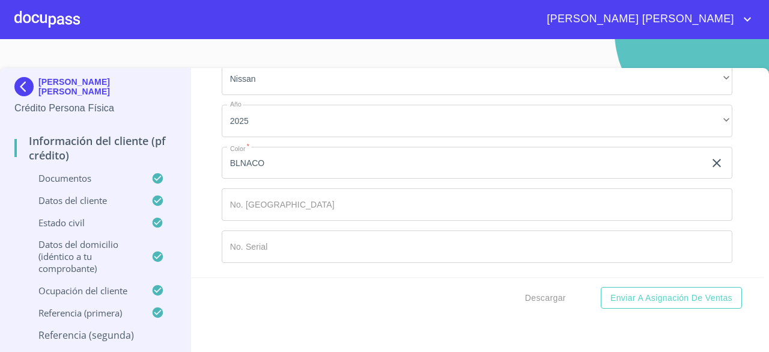
type input "[PERSON_NAME]"
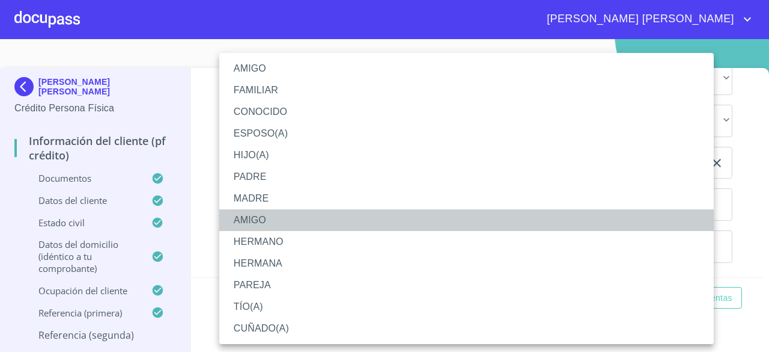
click at [444, 225] on li "AMIGO" at bounding box center [466, 220] width 495 height 22
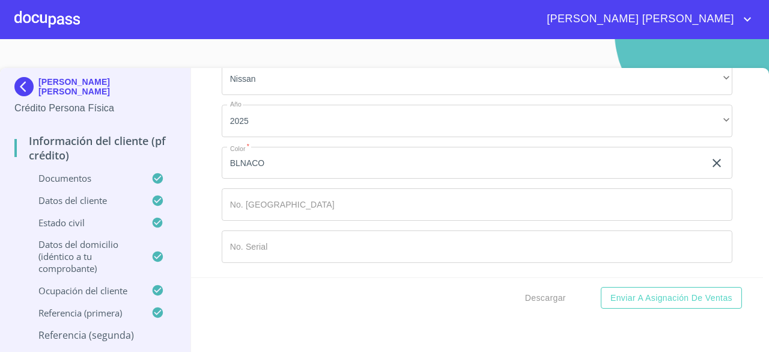
scroll to position [6414, 0]
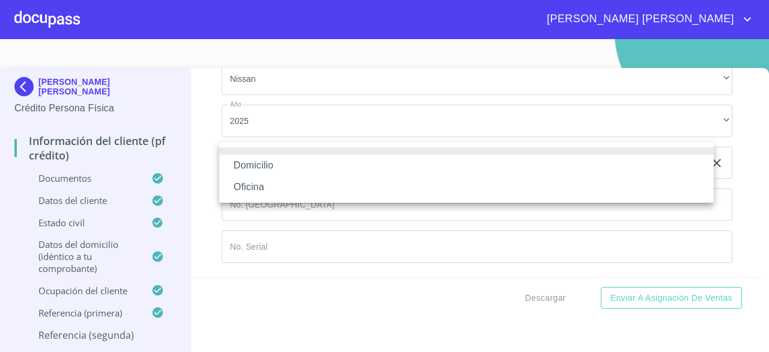
click at [409, 161] on li "Domicilio" at bounding box center [466, 165] width 495 height 22
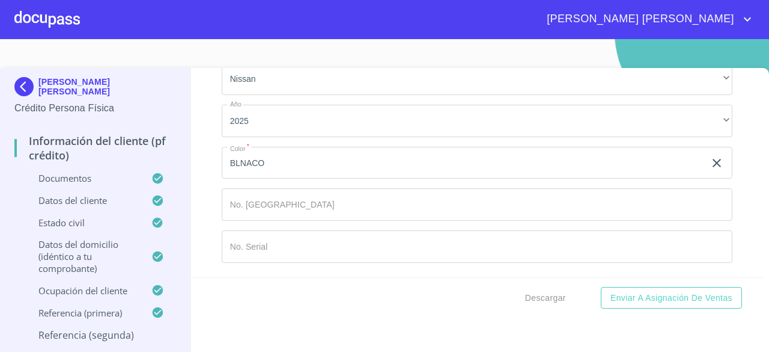
type input "[PHONE_NUMBER]"
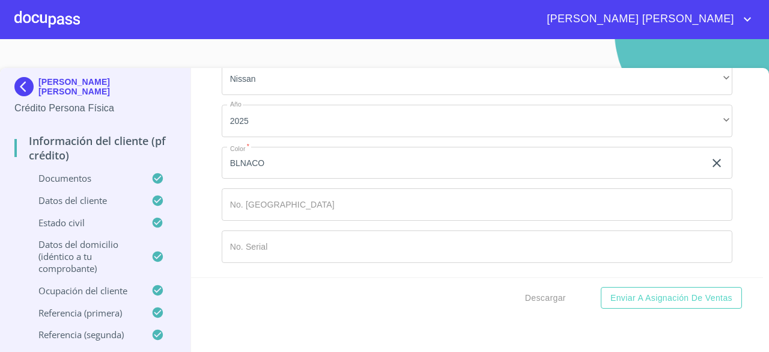
type input "[PERSON_NAME]"
type input "GLORIA"
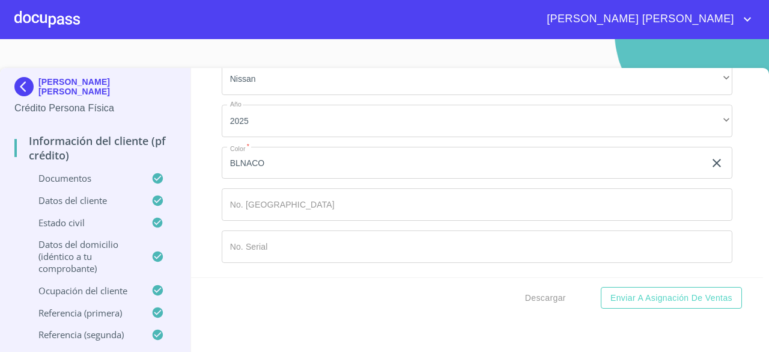
type input "[PERSON_NAME]"
click at [730, 230] on div "Información del cliente (PF crédito) Documentos Documento de identificación.   …" at bounding box center [477, 172] width 573 height 209
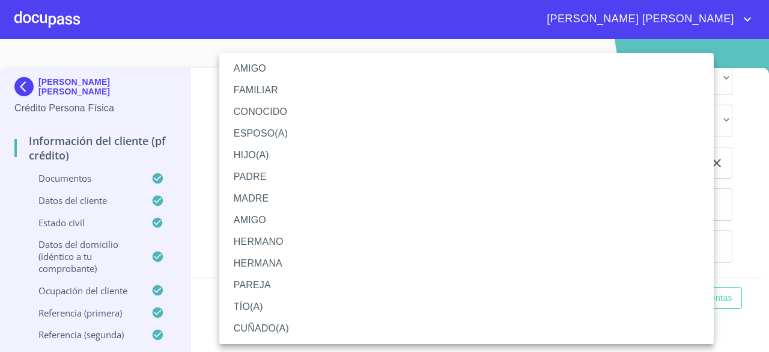
click at [280, 216] on li "AMIGO" at bounding box center [466, 220] width 495 height 22
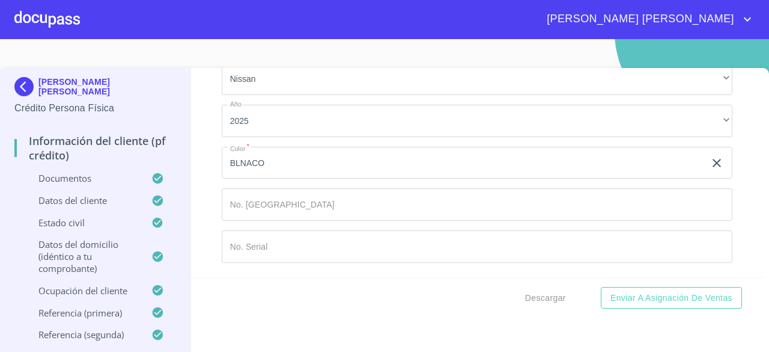
scroll to position [6761, 0]
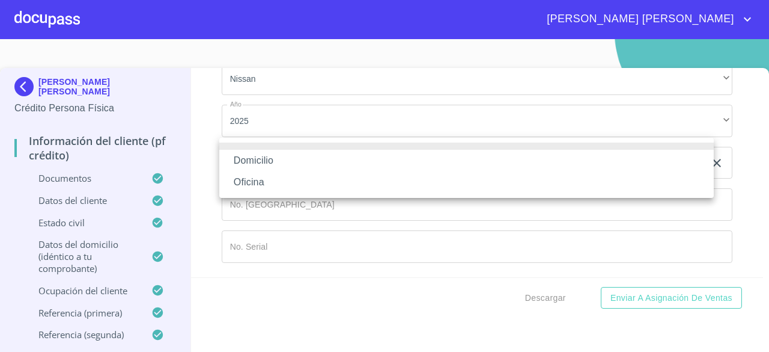
click at [408, 163] on li "Domicilio" at bounding box center [466, 161] width 495 height 22
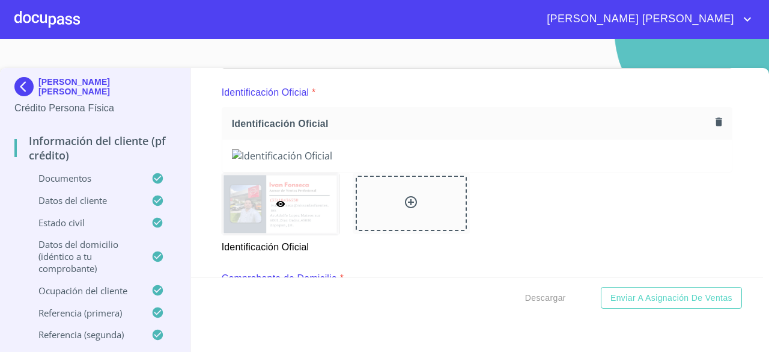
scroll to position [228, 0]
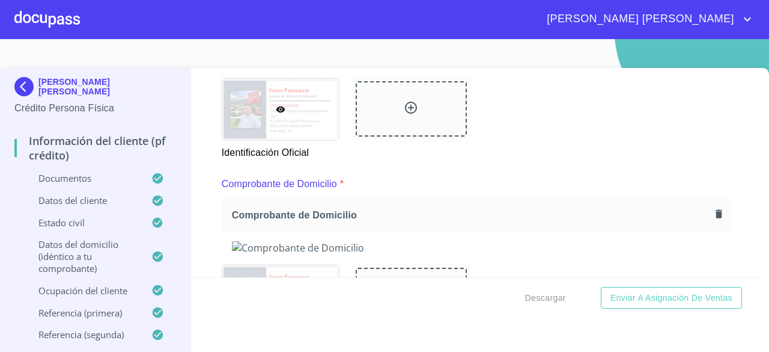
type input "[PHONE_NUMBER]"
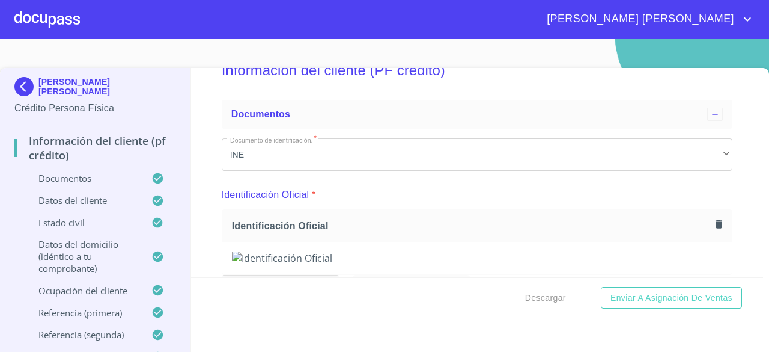
scroll to position [63, 0]
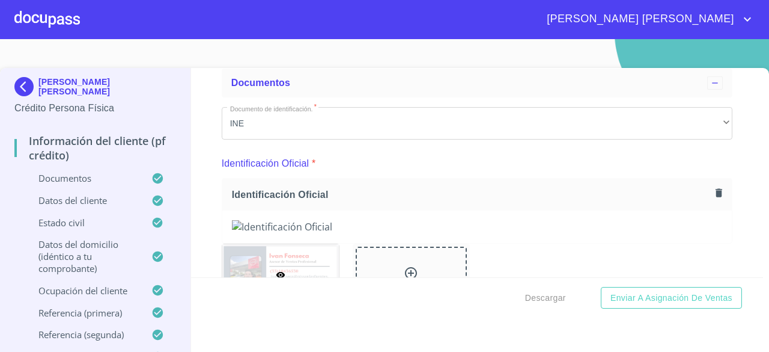
click at [716, 192] on icon "button" at bounding box center [719, 192] width 7 height 8
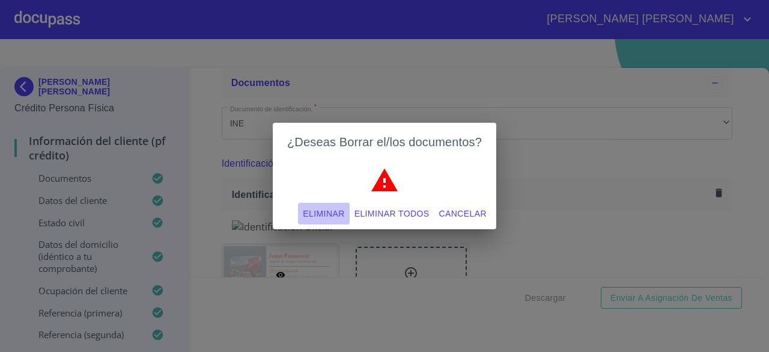
click at [341, 213] on span "Eliminar" at bounding box center [323, 213] width 41 height 15
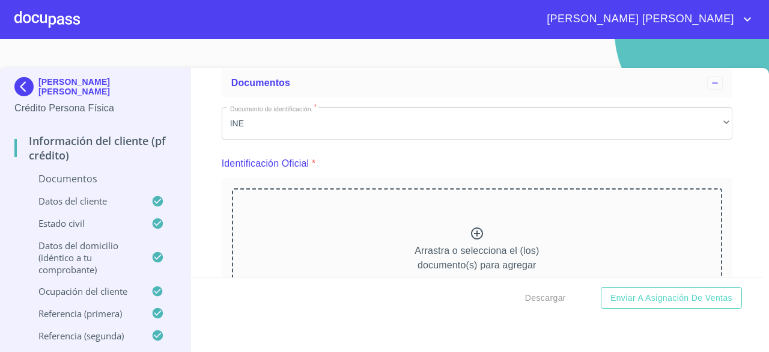
click at [471, 233] on icon at bounding box center [477, 233] width 12 height 12
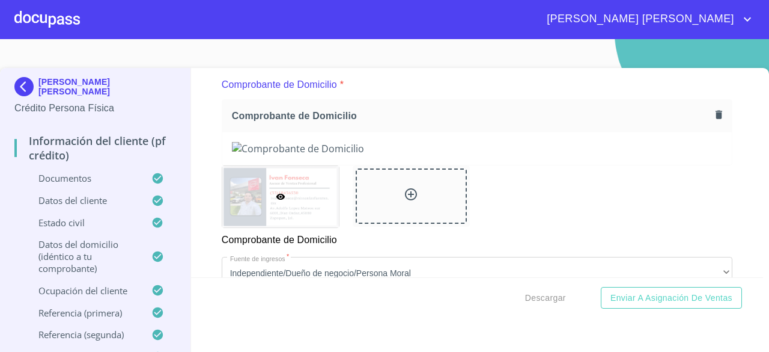
scroll to position [672, 0]
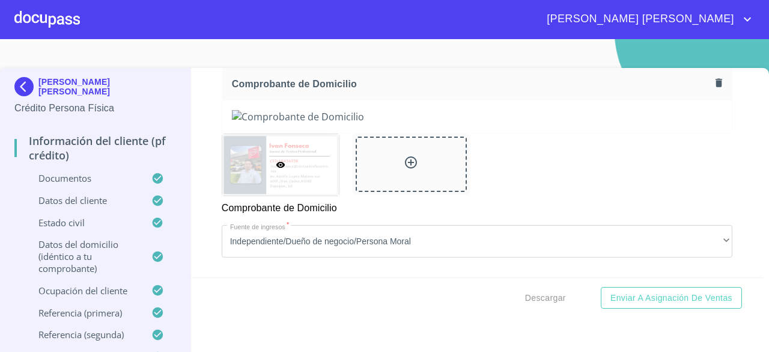
click at [716, 85] on icon "button" at bounding box center [719, 82] width 7 height 8
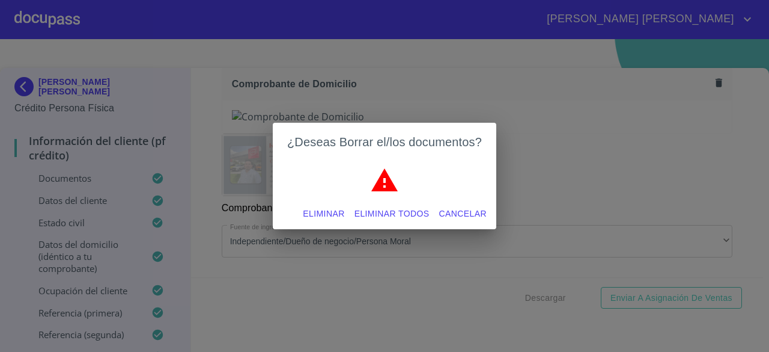
click at [333, 211] on span "Eliminar" at bounding box center [323, 213] width 41 height 15
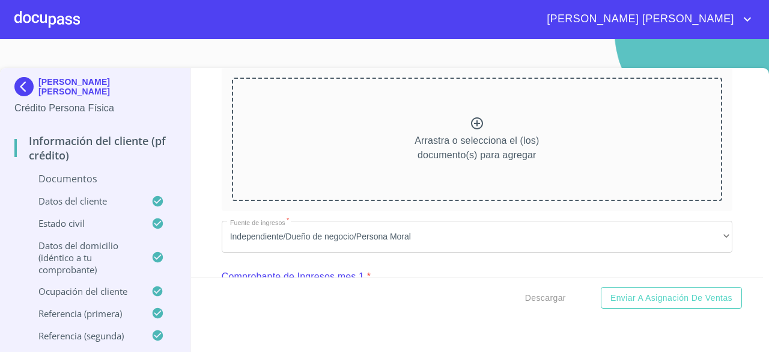
click at [471, 122] on icon at bounding box center [477, 123] width 12 height 12
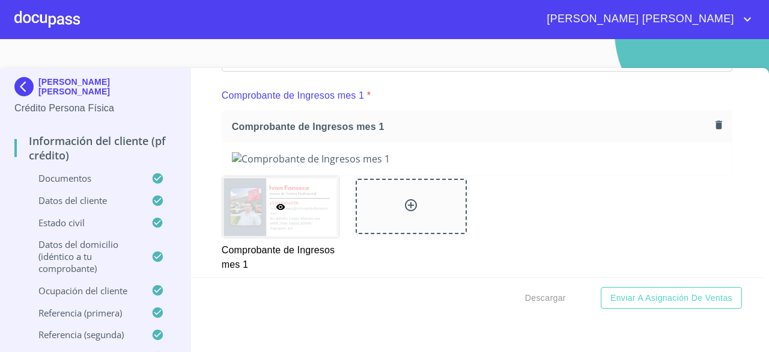
scroll to position [1203, 0]
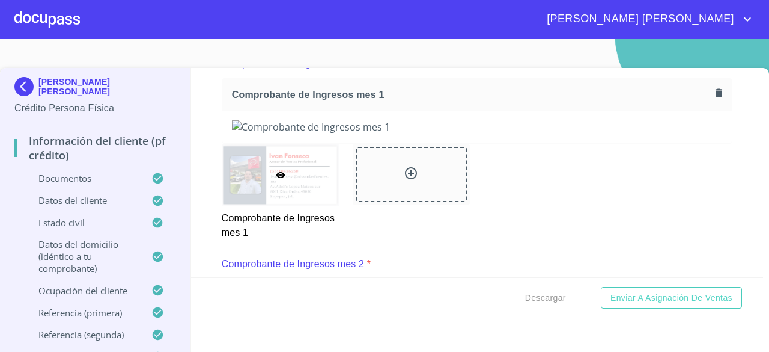
click at [713, 99] on icon "button" at bounding box center [718, 92] width 11 height 11
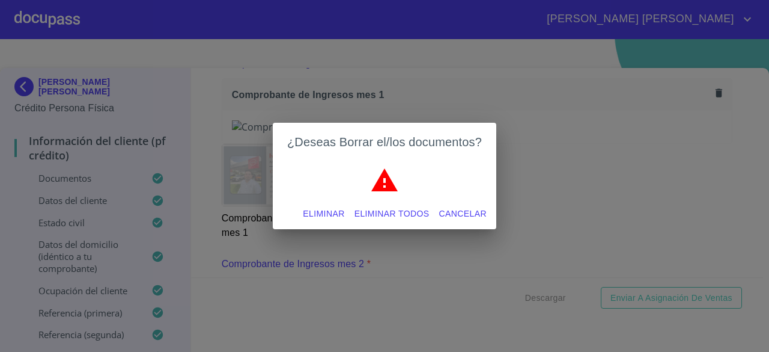
click at [332, 212] on span "Eliminar" at bounding box center [323, 213] width 41 height 15
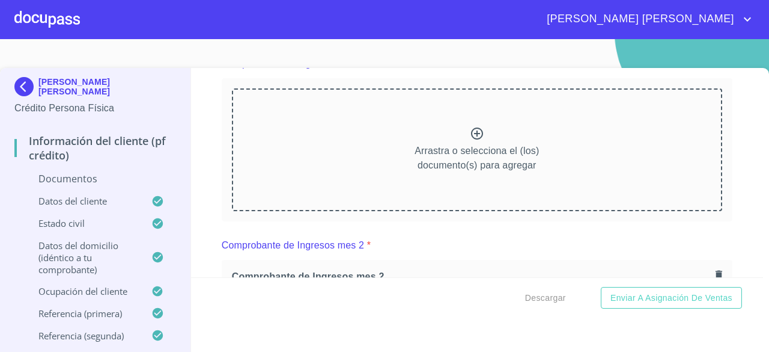
click at [470, 141] on icon at bounding box center [477, 133] width 14 height 14
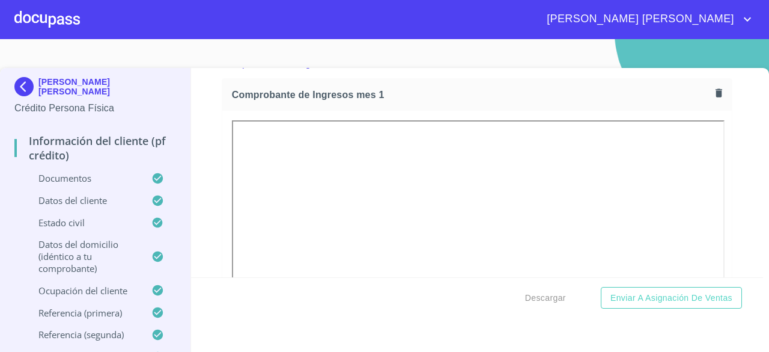
drag, startPoint x: 749, startPoint y: 115, endPoint x: 750, endPoint y: 122, distance: 7.2
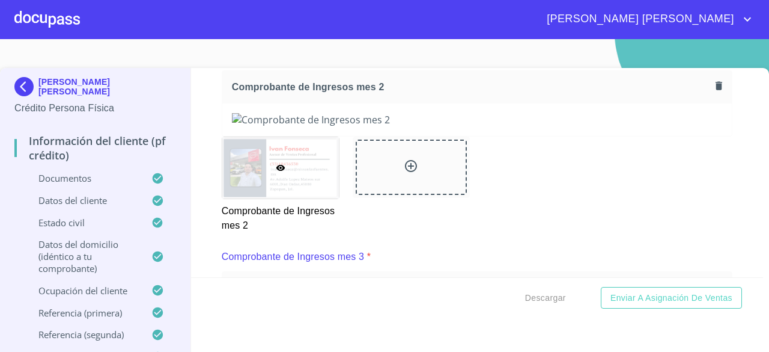
scroll to position [1739, 0]
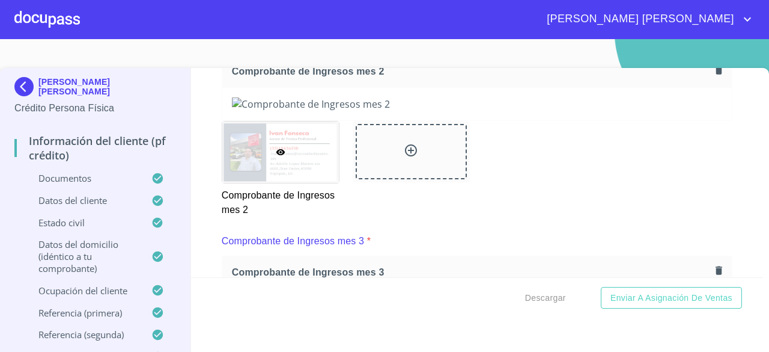
click at [716, 74] on icon "button" at bounding box center [719, 70] width 7 height 8
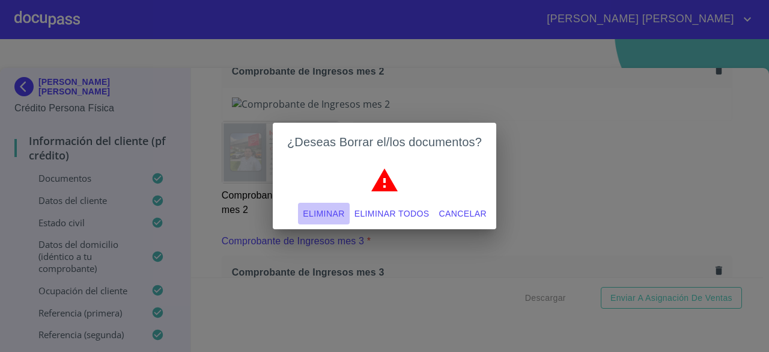
click at [336, 213] on span "Eliminar" at bounding box center [323, 213] width 41 height 15
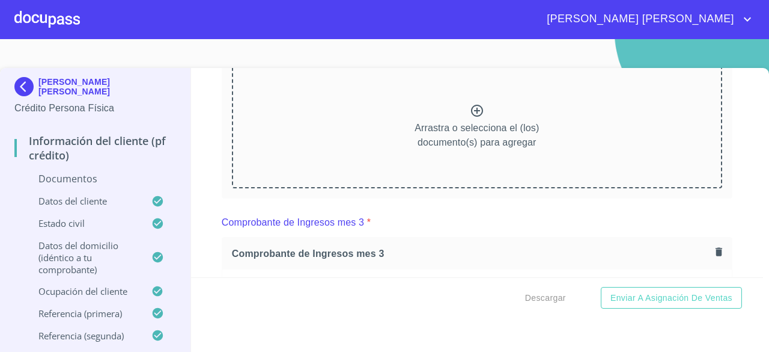
click at [470, 118] on icon at bounding box center [477, 110] width 14 height 14
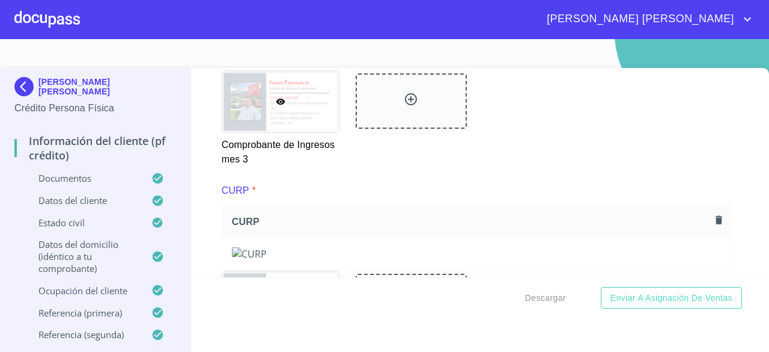
scroll to position [2256, 0]
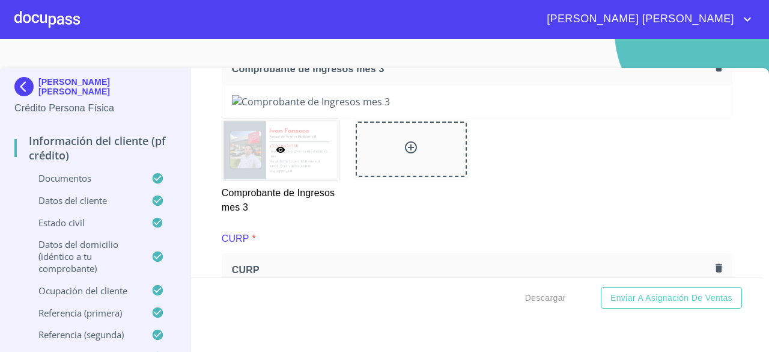
click at [716, 72] on icon "button" at bounding box center [719, 67] width 7 height 8
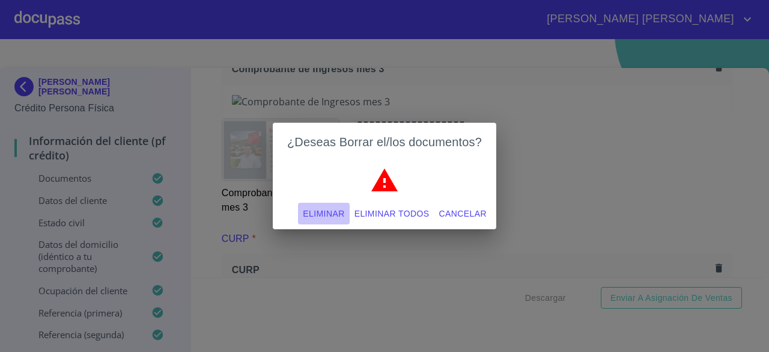
click at [326, 211] on span "Eliminar" at bounding box center [323, 213] width 41 height 15
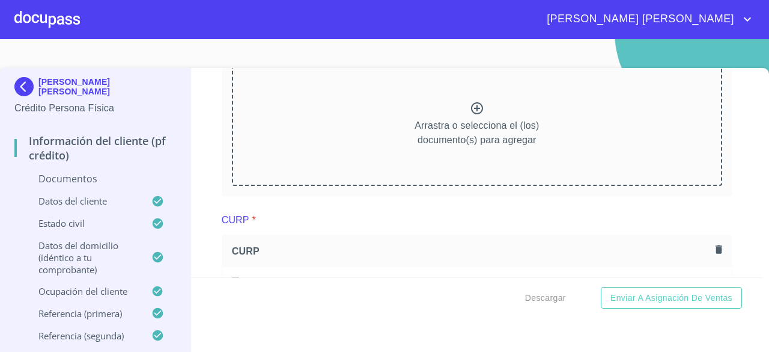
click at [470, 115] on icon at bounding box center [477, 108] width 14 height 14
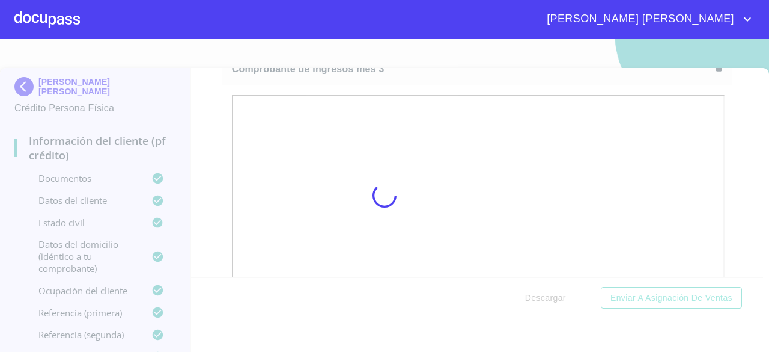
drag, startPoint x: 747, startPoint y: 138, endPoint x: 748, endPoint y: 145, distance: 7.2
click at [748, 145] on div at bounding box center [384, 195] width 769 height 313
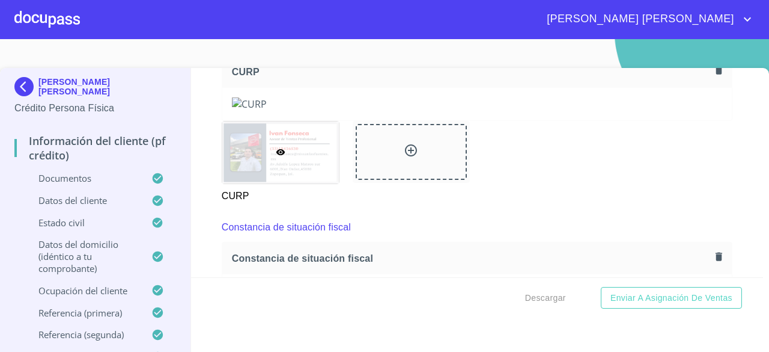
scroll to position [2718, 0]
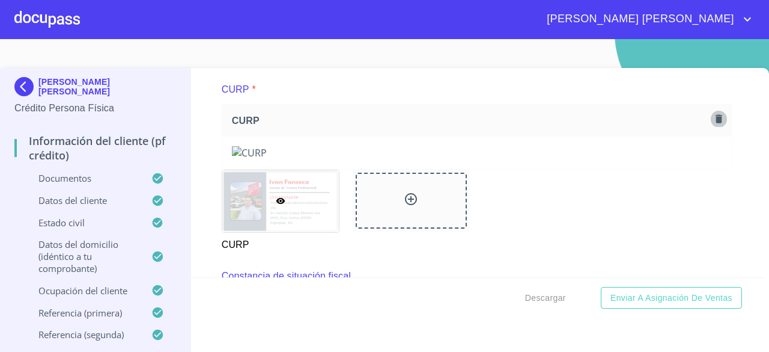
click at [716, 123] on icon "button" at bounding box center [719, 118] width 7 height 8
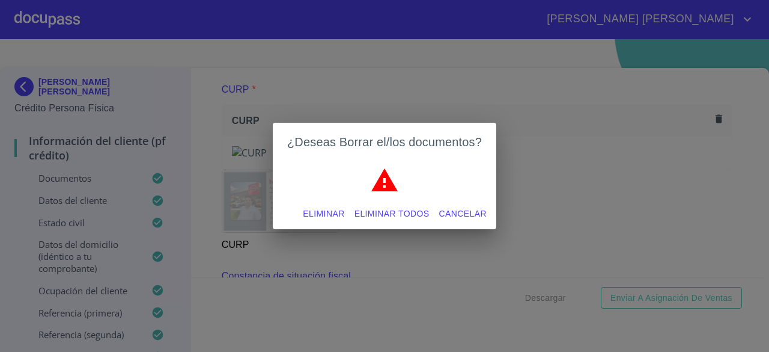
click at [340, 210] on span "Eliminar" at bounding box center [323, 213] width 41 height 15
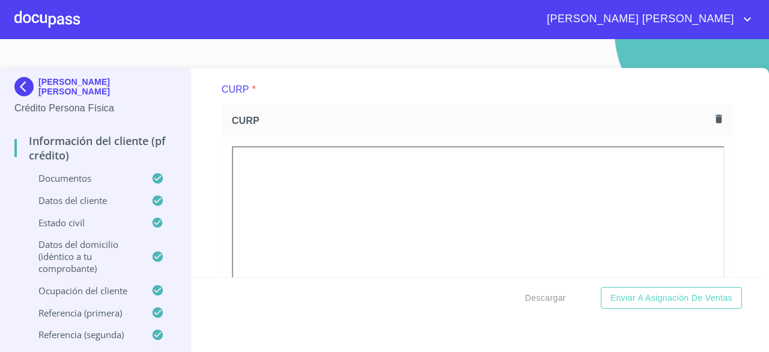
click at [744, 124] on div "Información del cliente (PF crédito) Documentos Documento de identificación.   …" at bounding box center [477, 172] width 573 height 209
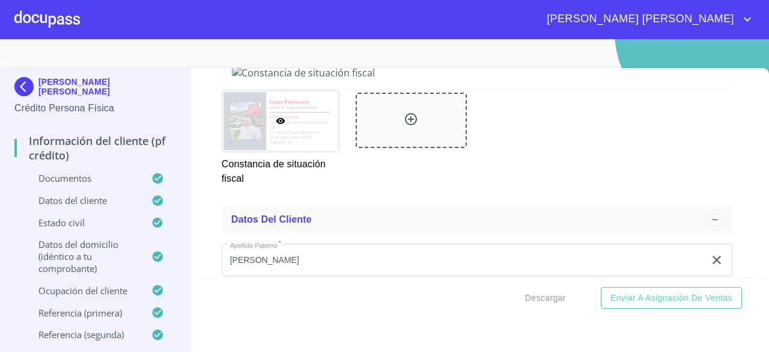
scroll to position [3232, 0]
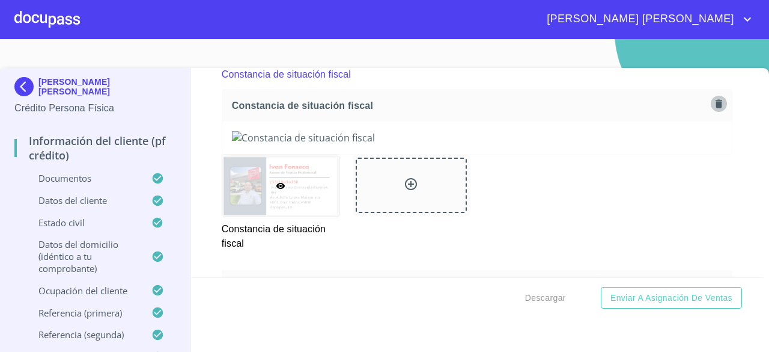
click at [716, 108] on icon "button" at bounding box center [719, 103] width 7 height 8
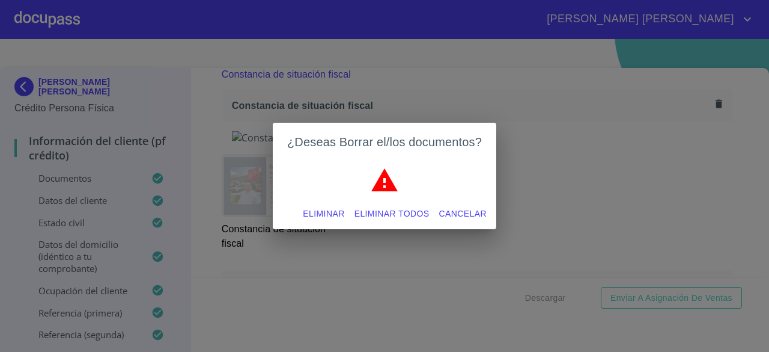
click at [323, 210] on span "Eliminar" at bounding box center [323, 213] width 41 height 15
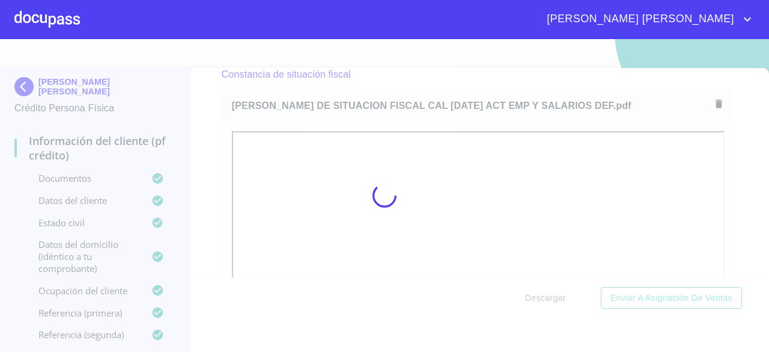
click at [739, 116] on div at bounding box center [384, 195] width 769 height 313
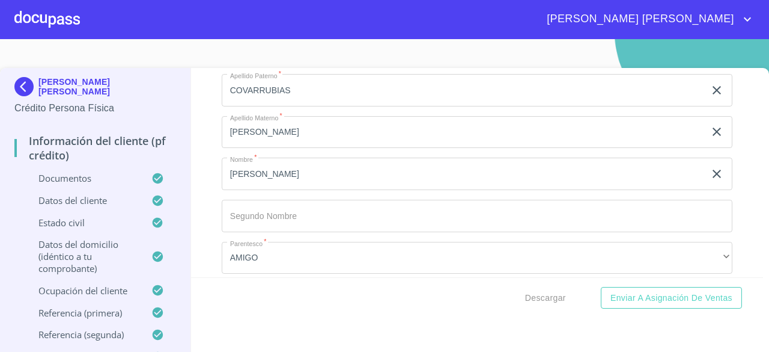
scroll to position [7275, 0]
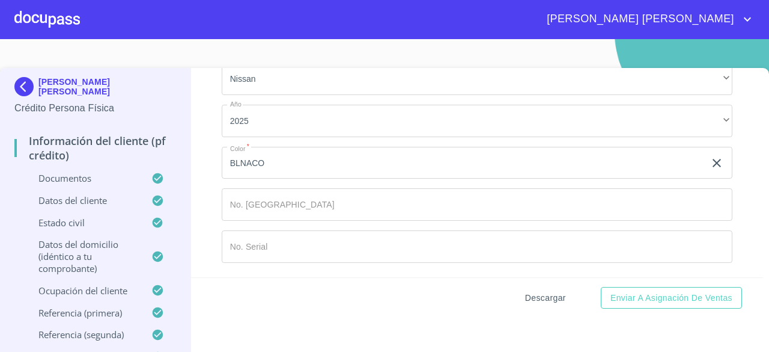
click at [537, 299] on span "Descargar" at bounding box center [545, 297] width 41 height 15
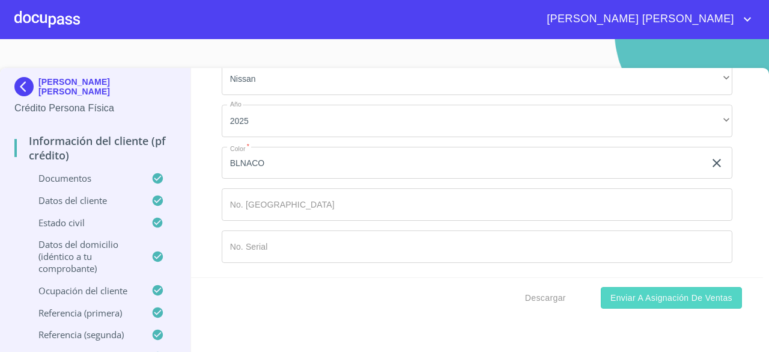
click at [644, 295] on span "Enviar a Asignación de Ventas" at bounding box center [672, 297] width 122 height 15
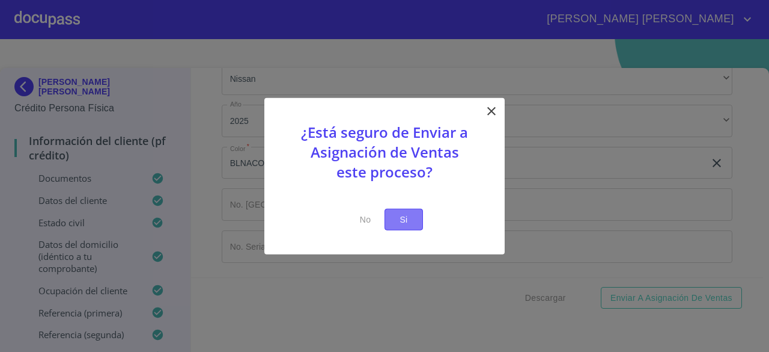
click at [401, 216] on span "Si" at bounding box center [403, 219] width 19 height 15
